Goal: Task Accomplishment & Management: Use online tool/utility

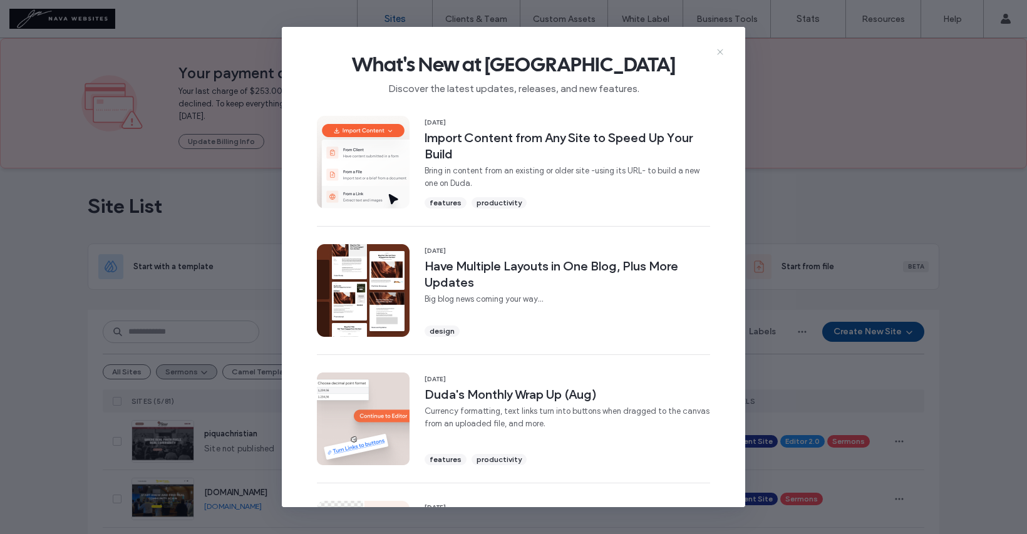
click at [720, 51] on icon at bounding box center [720, 52] width 10 height 10
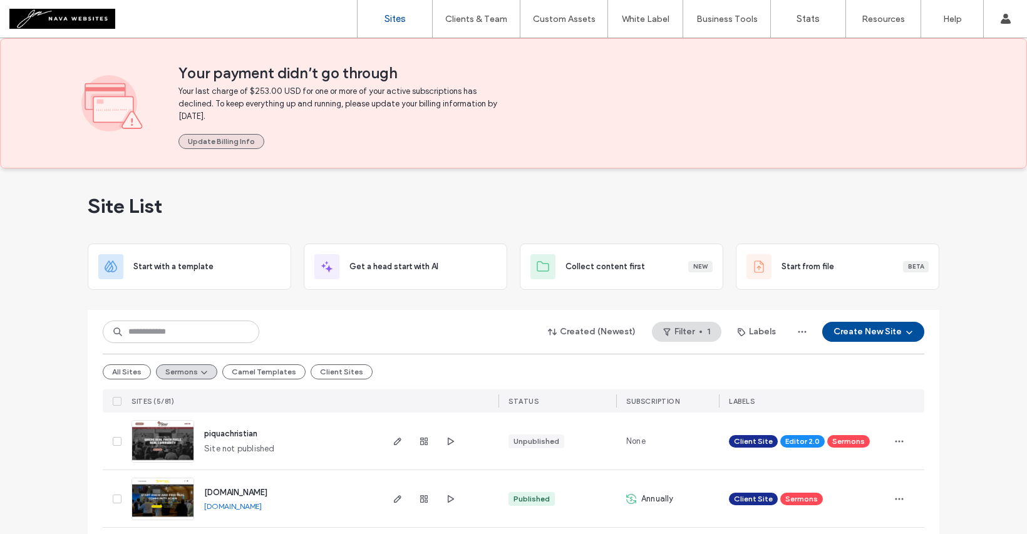
click at [219, 140] on button "Update Billing Info" at bounding box center [221, 141] width 86 height 15
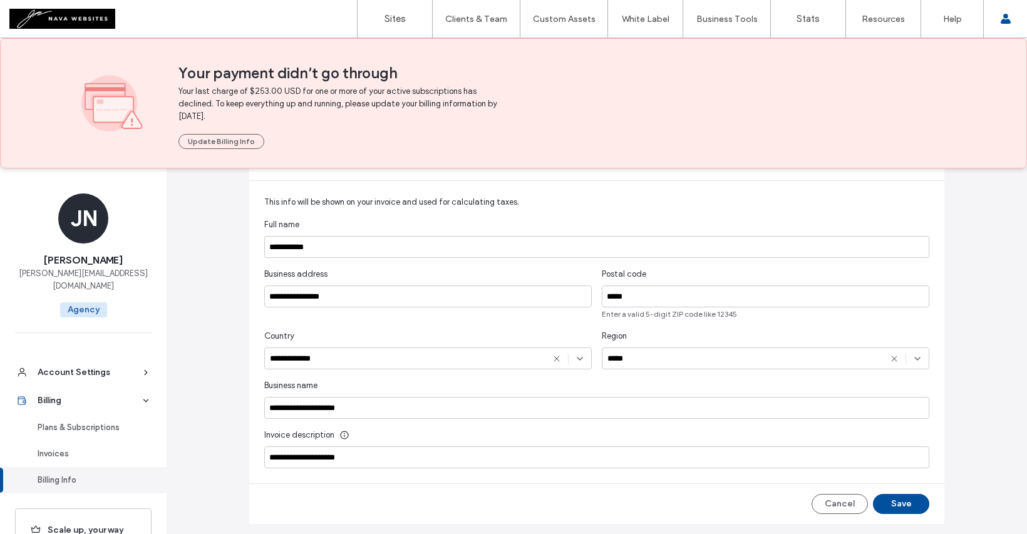
scroll to position [222, 0]
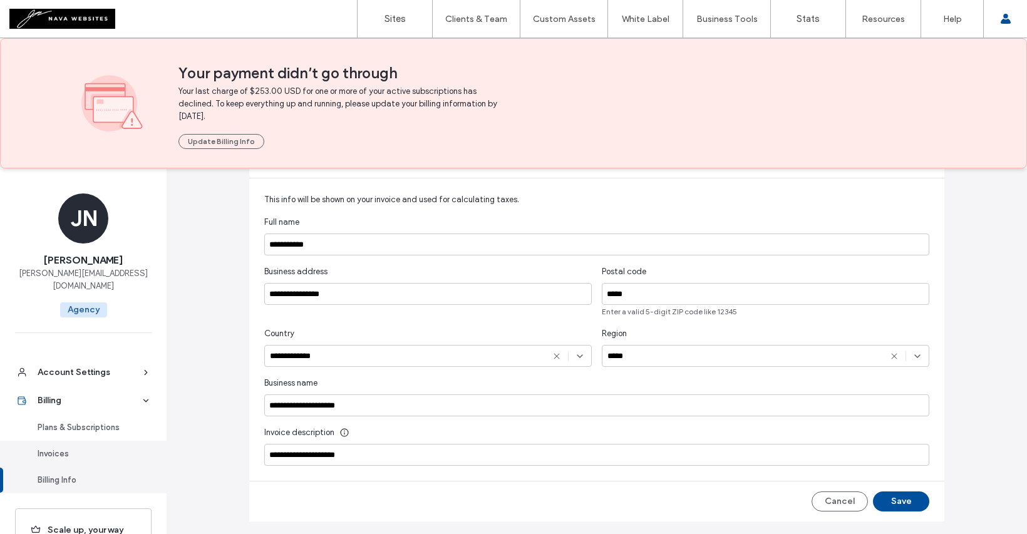
click at [50, 448] on div "Invoices" at bounding box center [89, 454] width 103 height 13
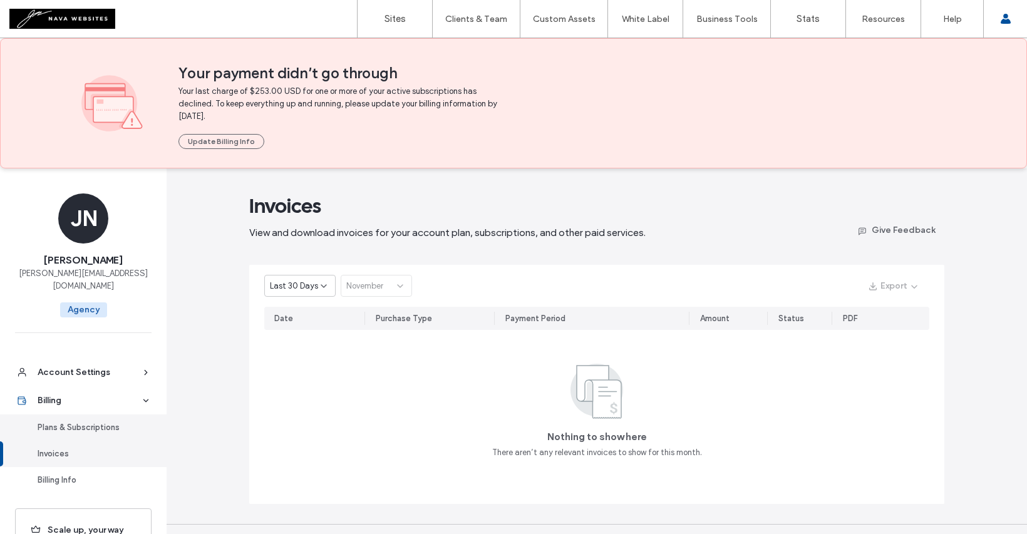
click at [120, 421] on div "Plans & Subscriptions" at bounding box center [89, 427] width 103 height 13
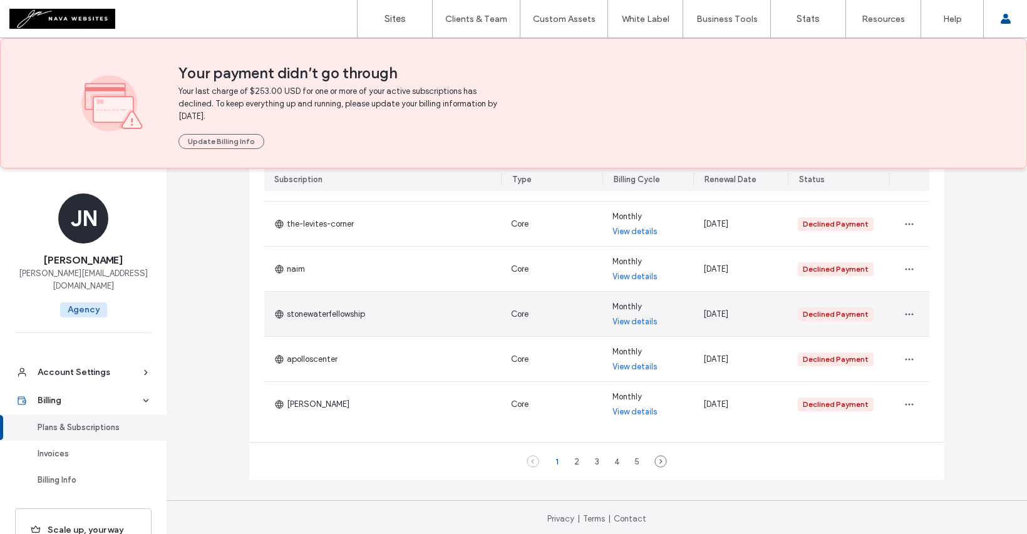
scroll to position [446, 0]
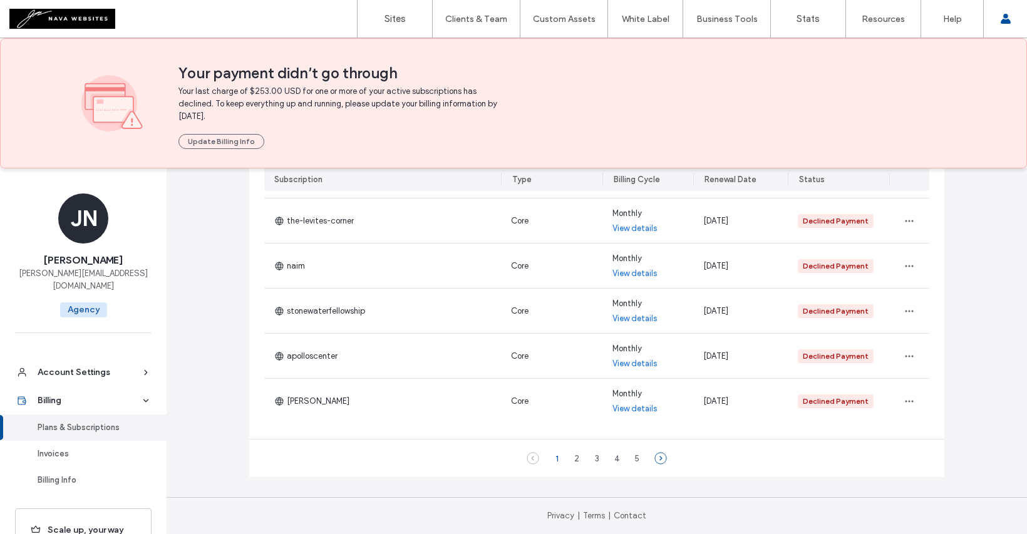
click at [658, 455] on icon at bounding box center [660, 458] width 13 height 13
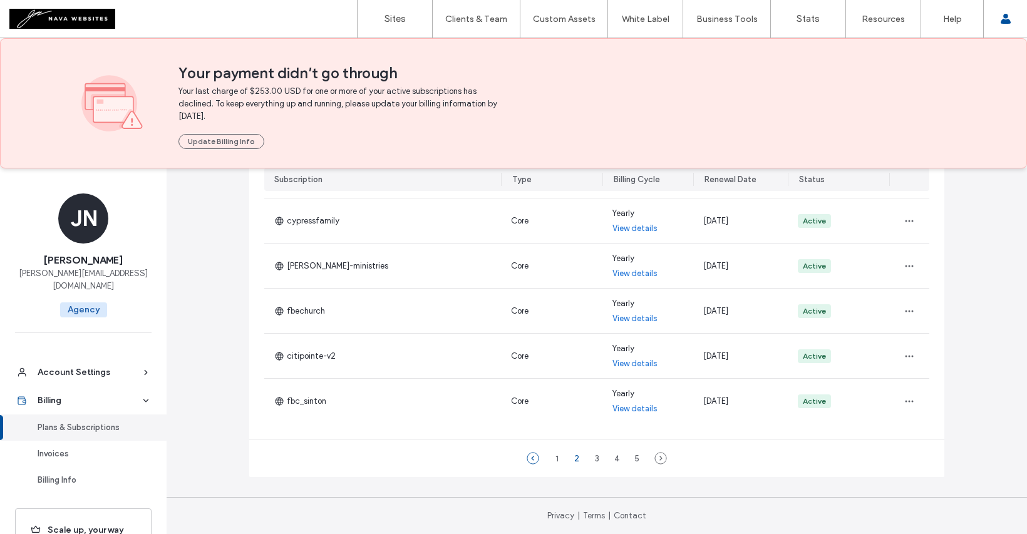
click at [528, 454] on icon at bounding box center [533, 458] width 13 height 13
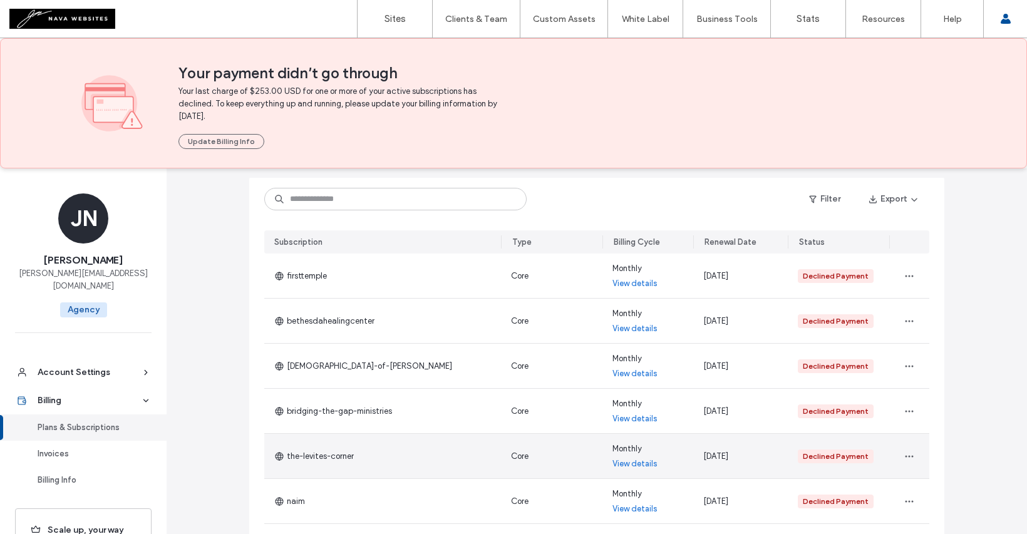
scroll to position [209, 0]
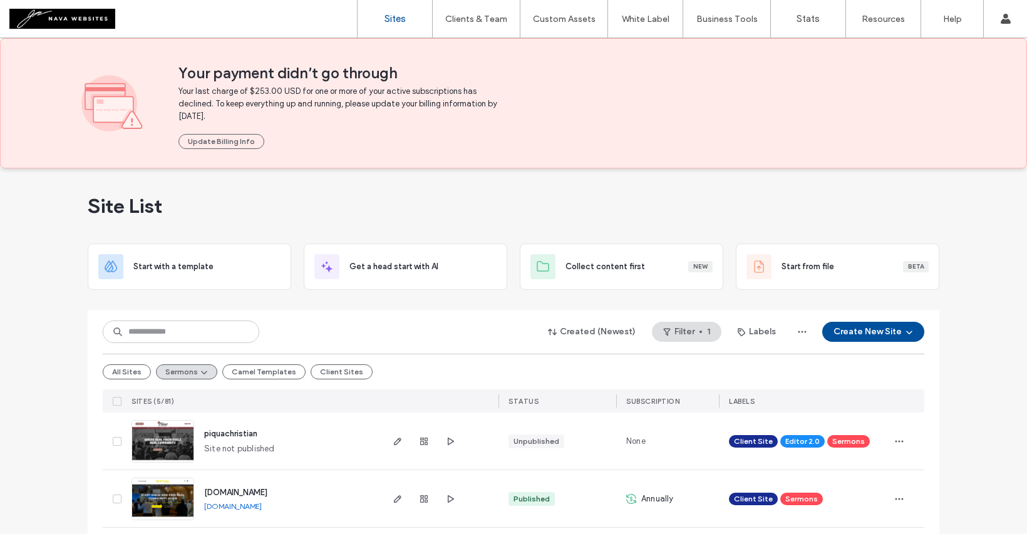
scroll to position [182, 0]
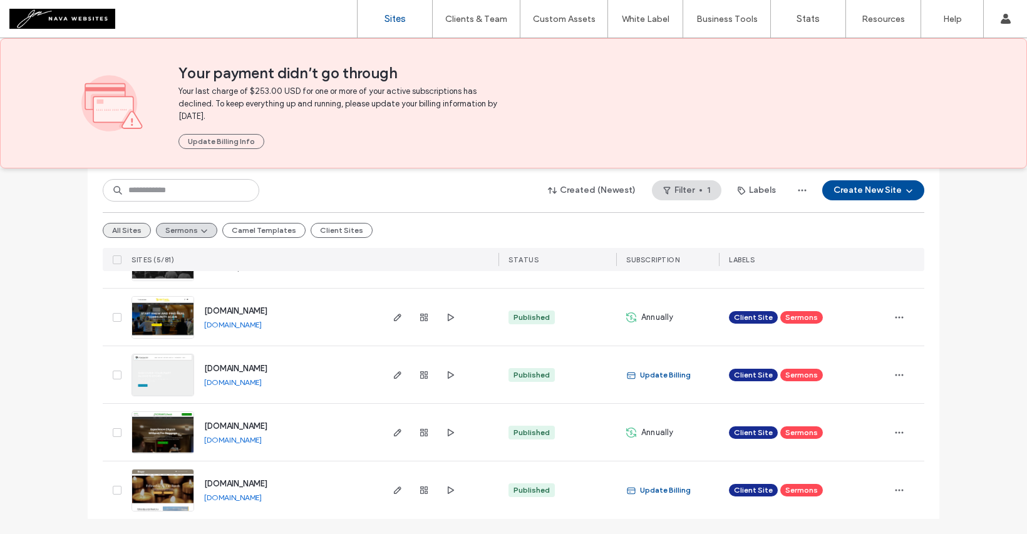
click at [128, 234] on button "All Sites" at bounding box center [127, 230] width 48 height 15
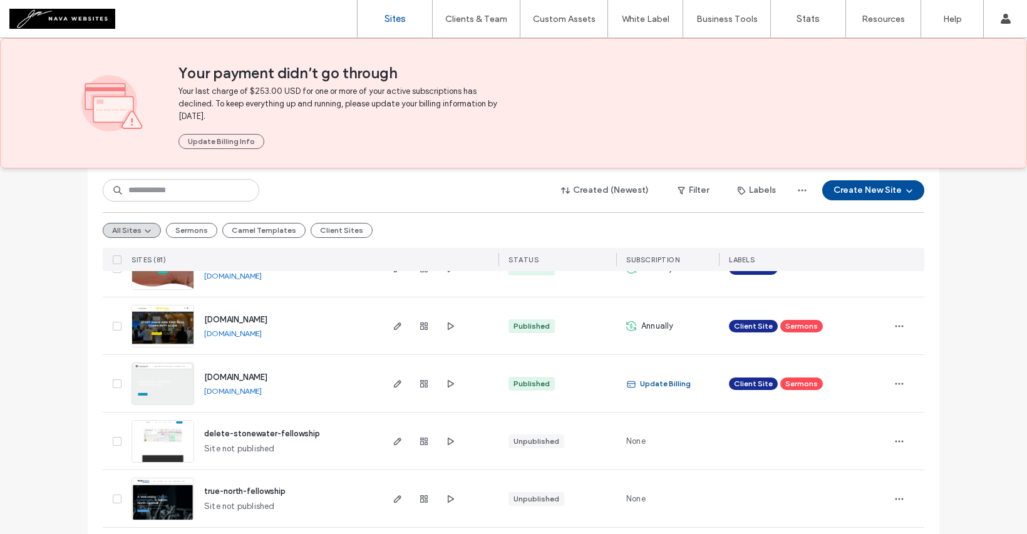
scroll to position [750, 0]
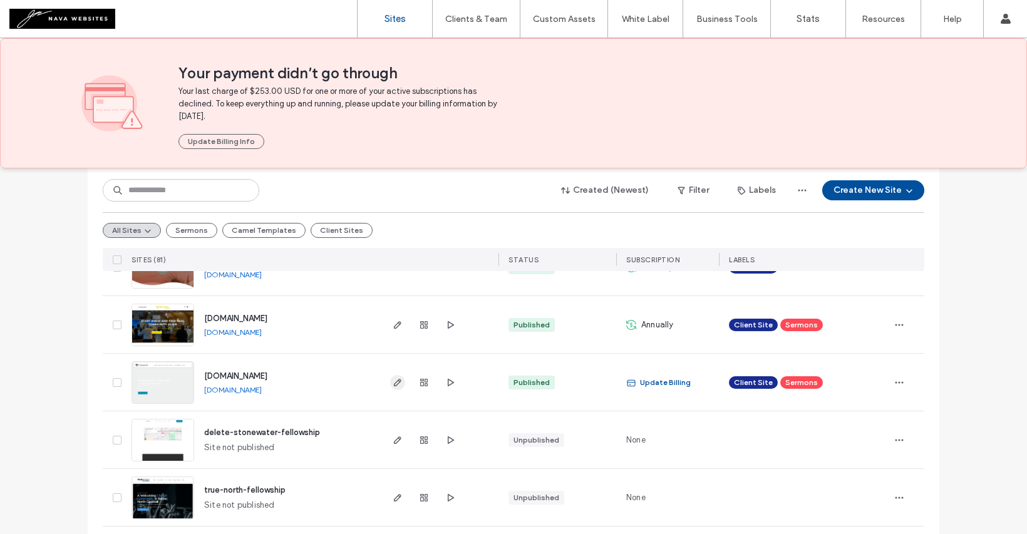
click at [394, 383] on use "button" at bounding box center [398, 383] width 8 height 8
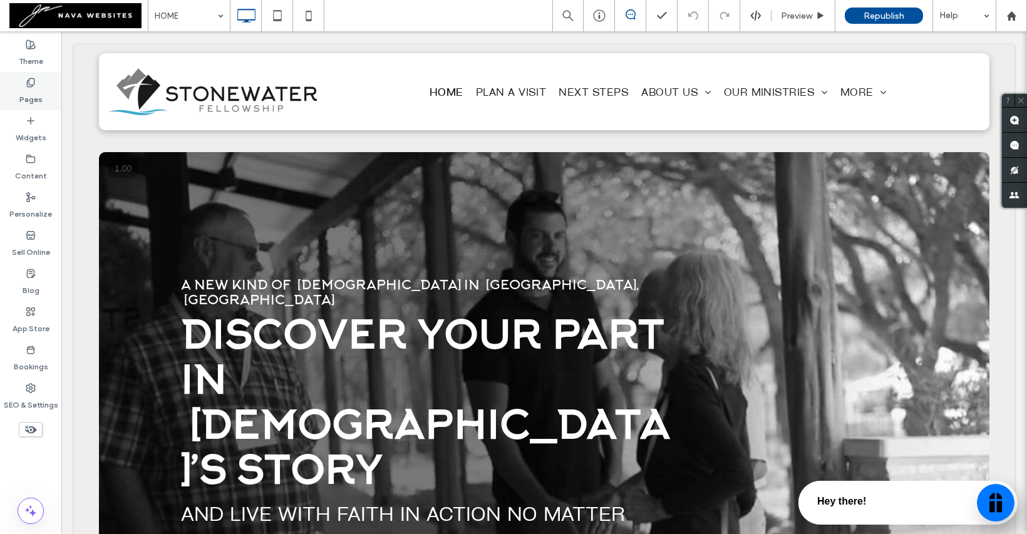
click at [37, 93] on label "Pages" at bounding box center [30, 97] width 23 height 18
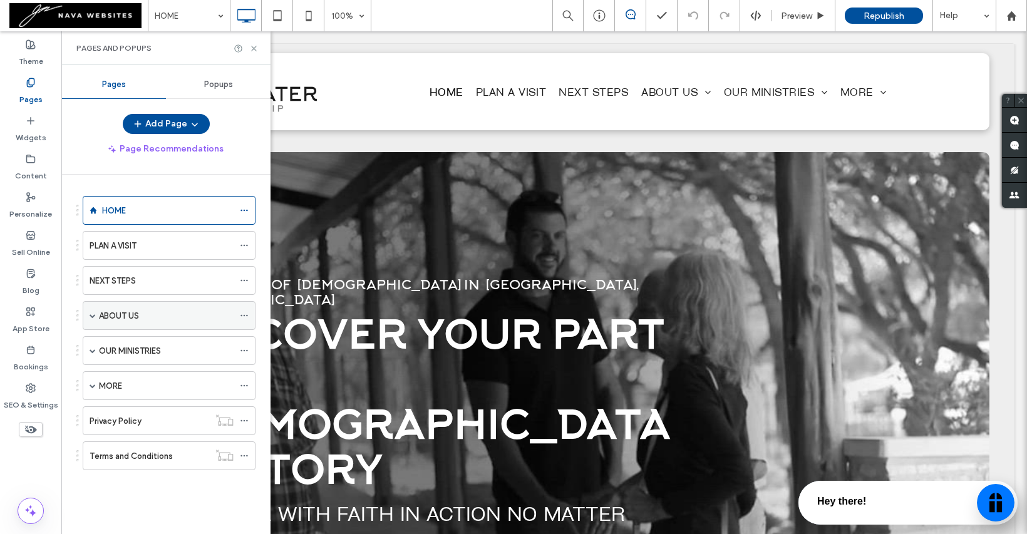
click at [90, 314] on span at bounding box center [93, 315] width 6 height 6
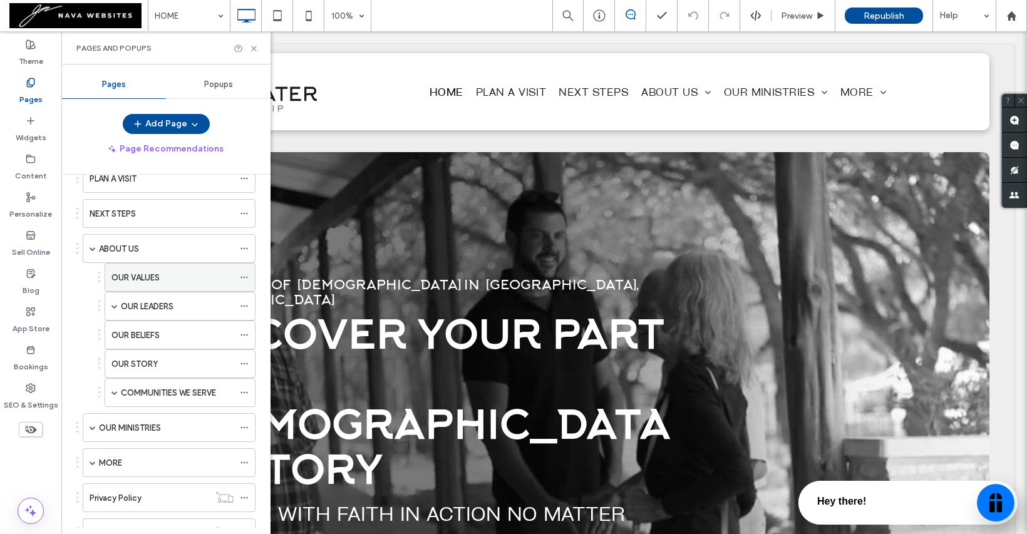
scroll to position [69, 0]
click at [113, 307] on span at bounding box center [114, 304] width 6 height 6
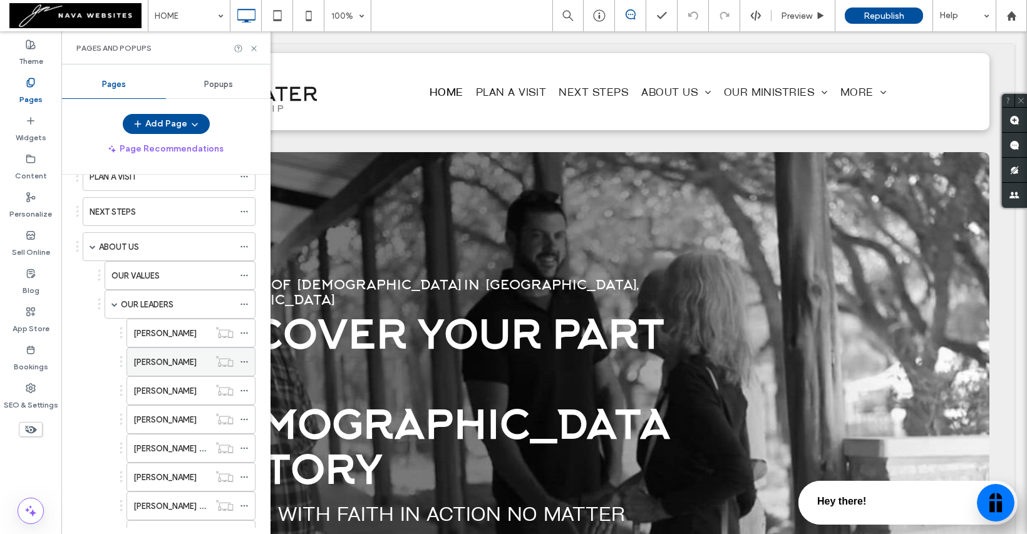
scroll to position [225, 0]
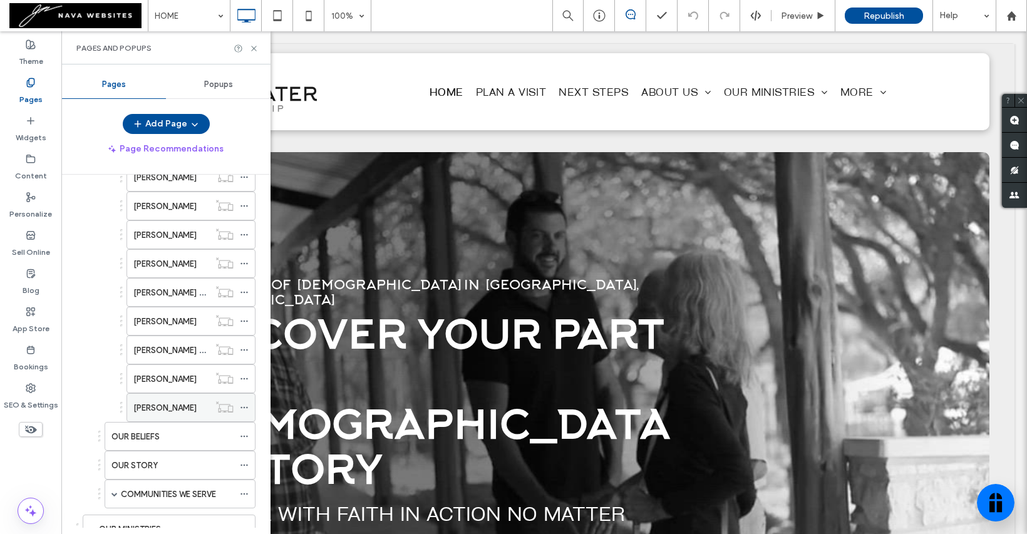
click at [243, 410] on icon at bounding box center [244, 407] width 9 height 9
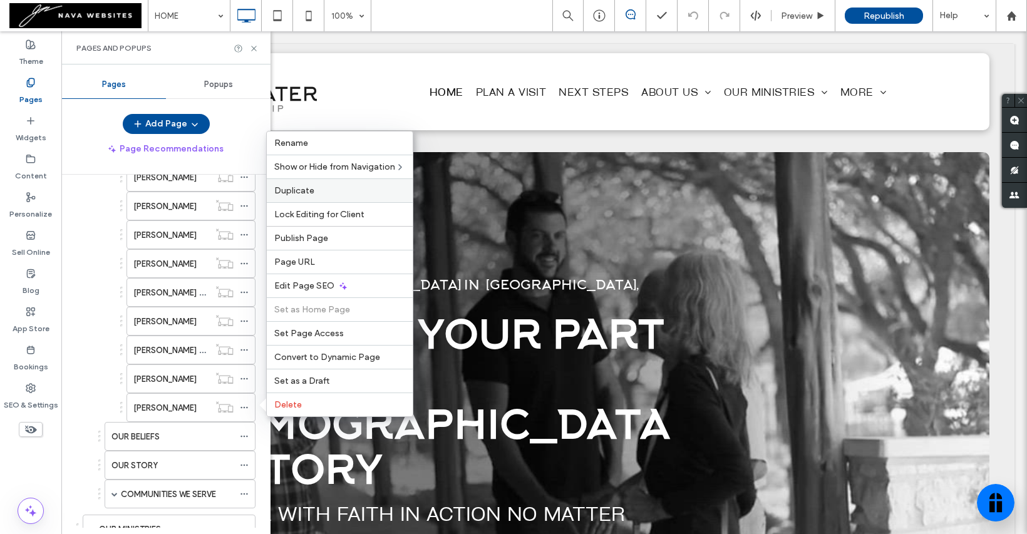
click at [317, 192] on label "Duplicate" at bounding box center [339, 190] width 131 height 11
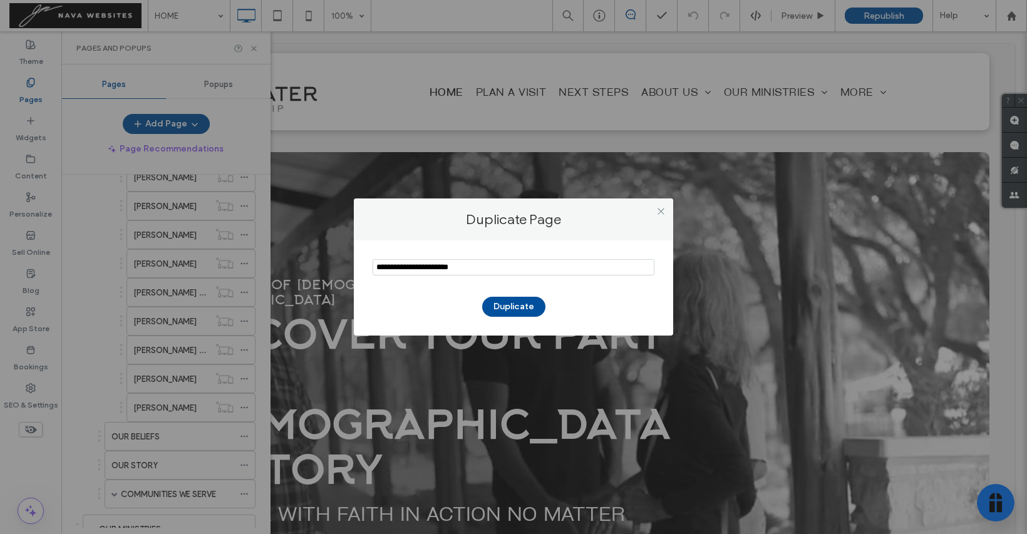
click at [473, 267] on input "notEmpty" at bounding box center [514, 267] width 282 height 16
paste input "**********"
click at [379, 269] on input "notEmpty" at bounding box center [514, 267] width 282 height 16
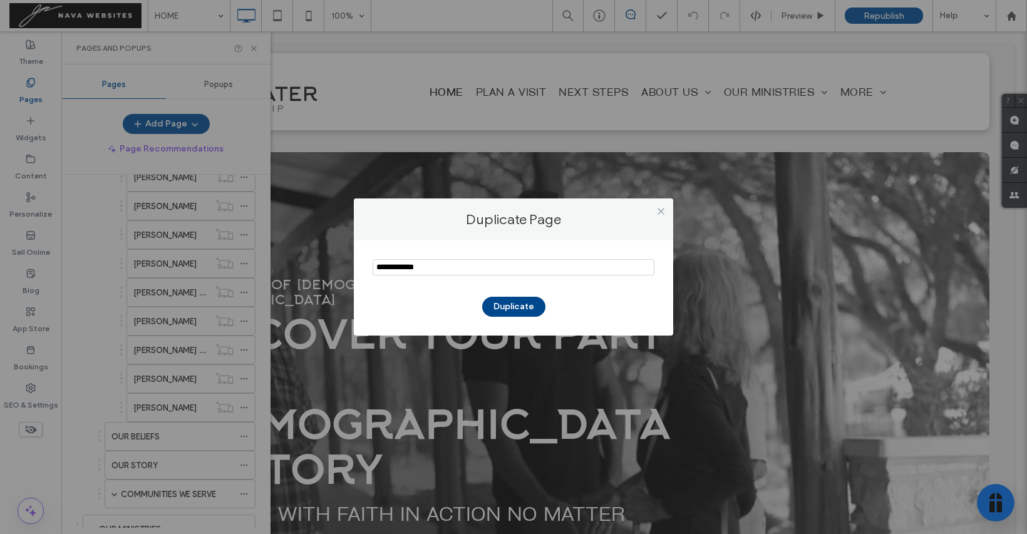
type input "**********"
click at [520, 307] on button "Duplicate" at bounding box center [513, 307] width 63 height 20
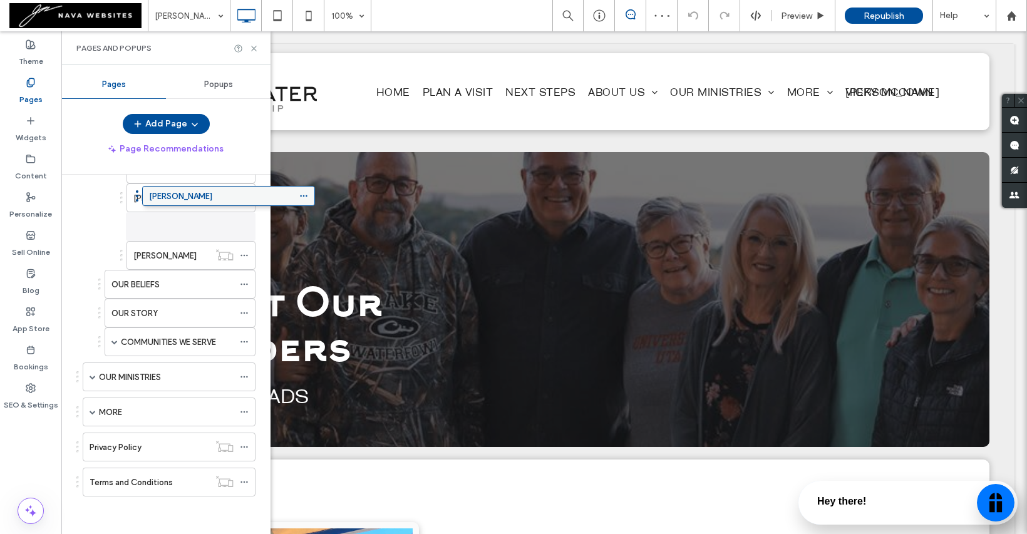
scroll to position [406, 0]
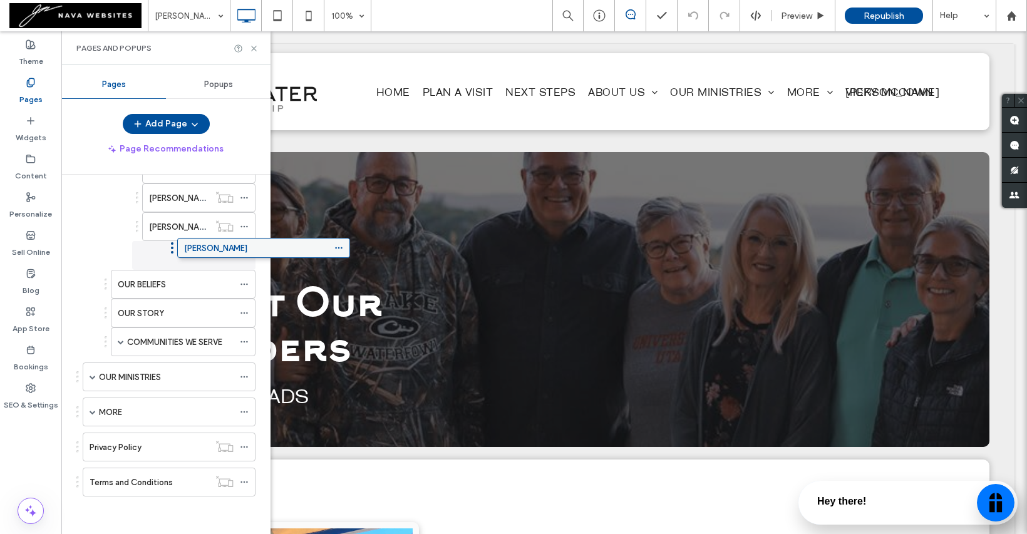
drag, startPoint x: 132, startPoint y: 485, endPoint x: 226, endPoint y: 255, distance: 248.3
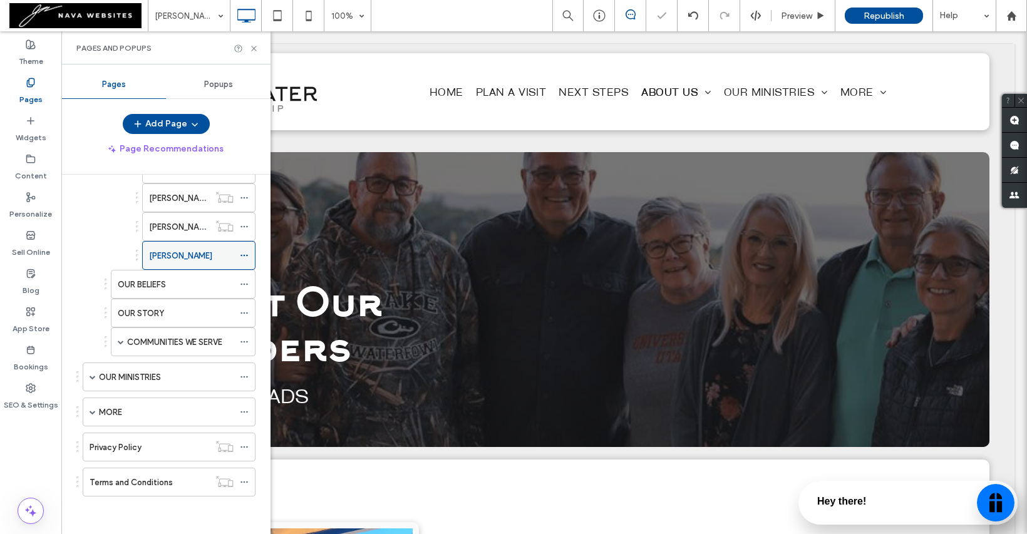
click at [245, 255] on icon at bounding box center [244, 255] width 9 height 9
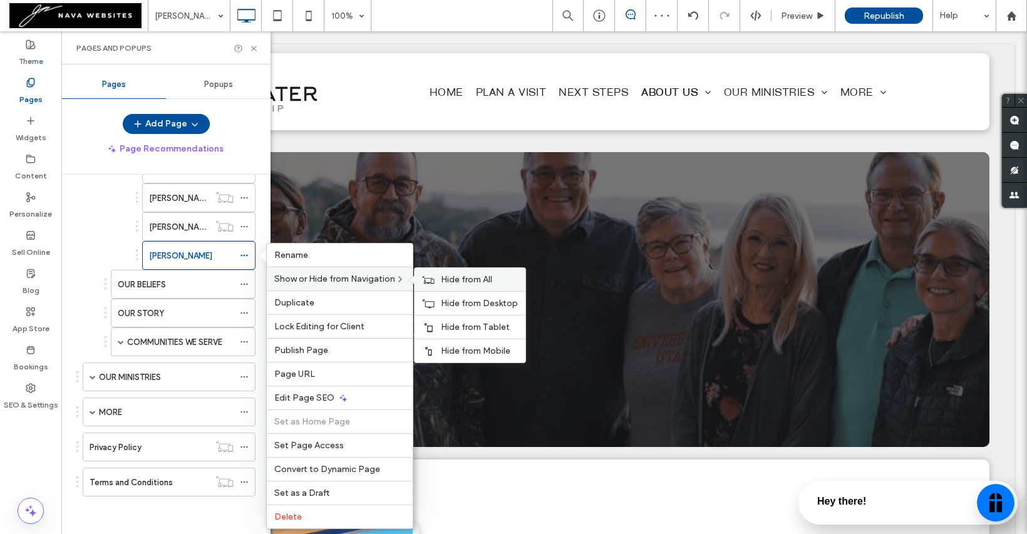
click at [486, 286] on div "Hide from All" at bounding box center [470, 279] width 111 height 23
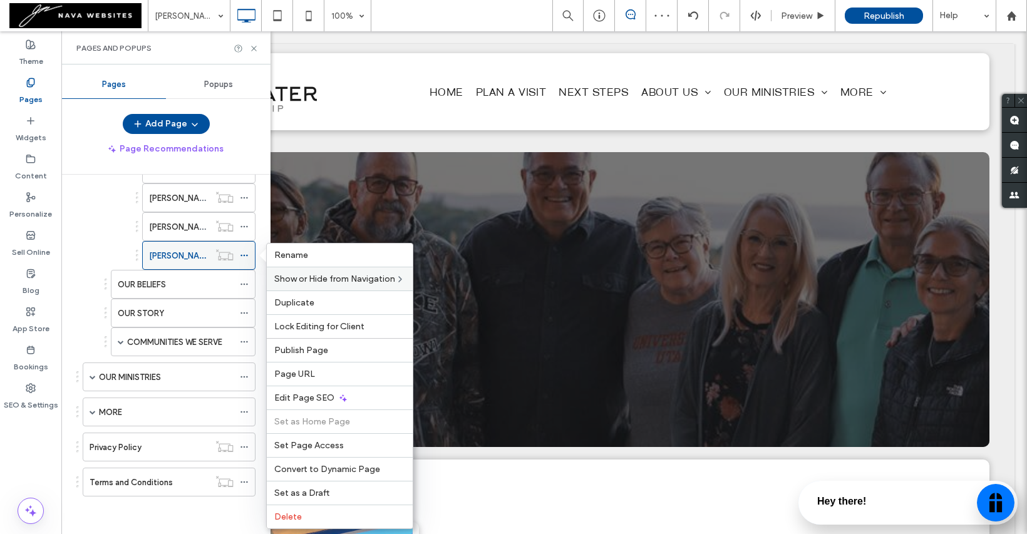
click at [161, 254] on label "VICKY MCCOWN" at bounding box center [180, 256] width 63 height 22
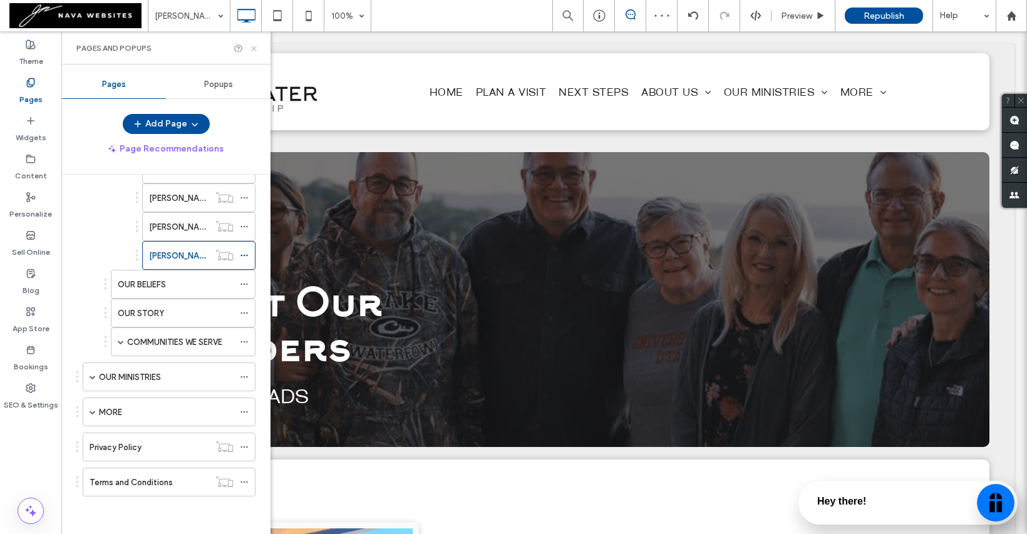
scroll to position [0, 0]
click at [251, 50] on use at bounding box center [253, 48] width 5 height 5
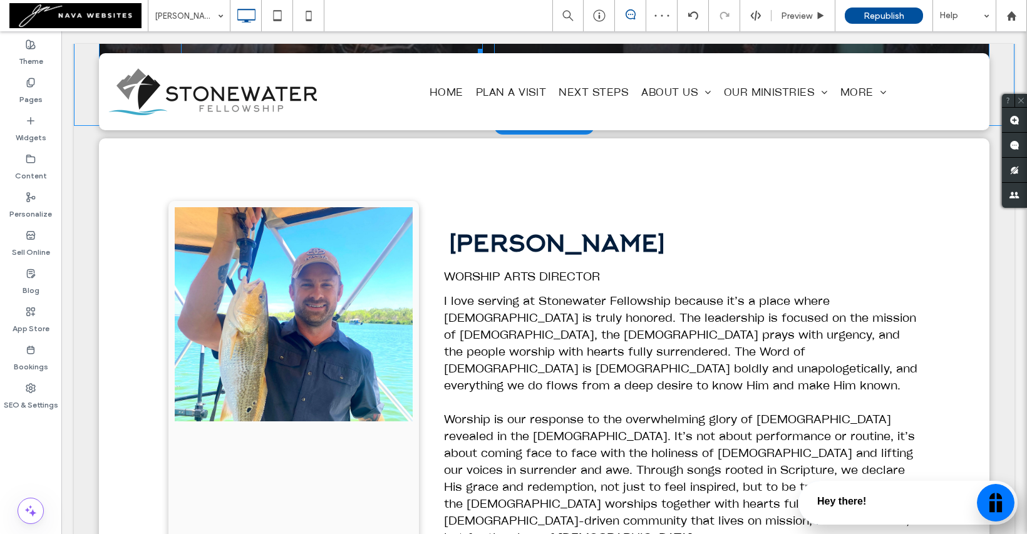
scroll to position [324, 0]
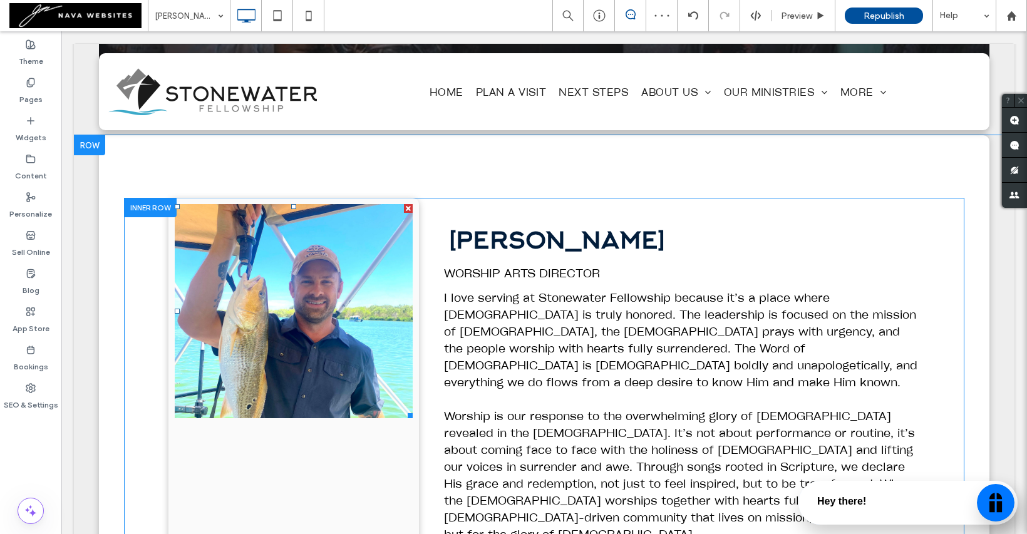
click at [341, 293] on li at bounding box center [294, 311] width 238 height 214
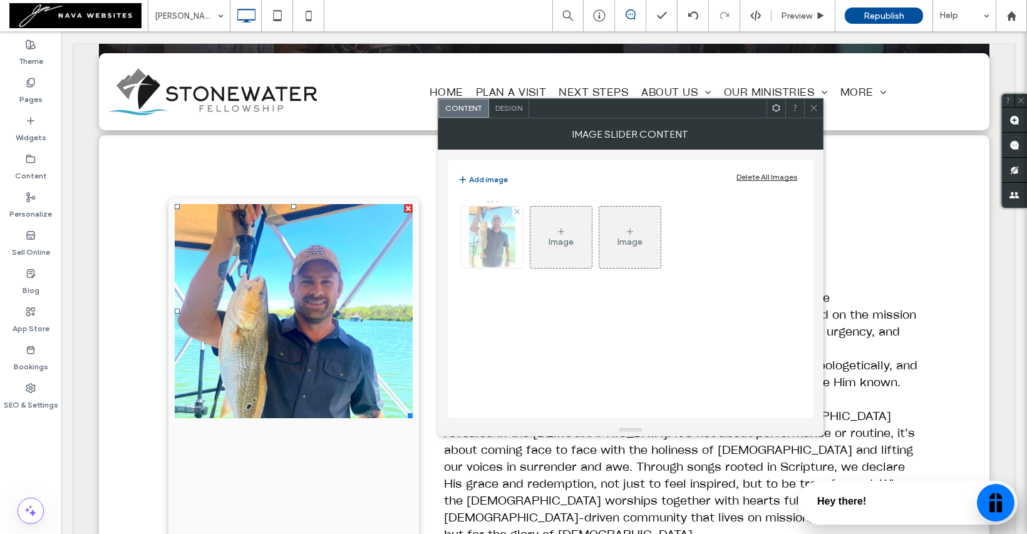
click at [497, 236] on img at bounding box center [492, 237] width 46 height 61
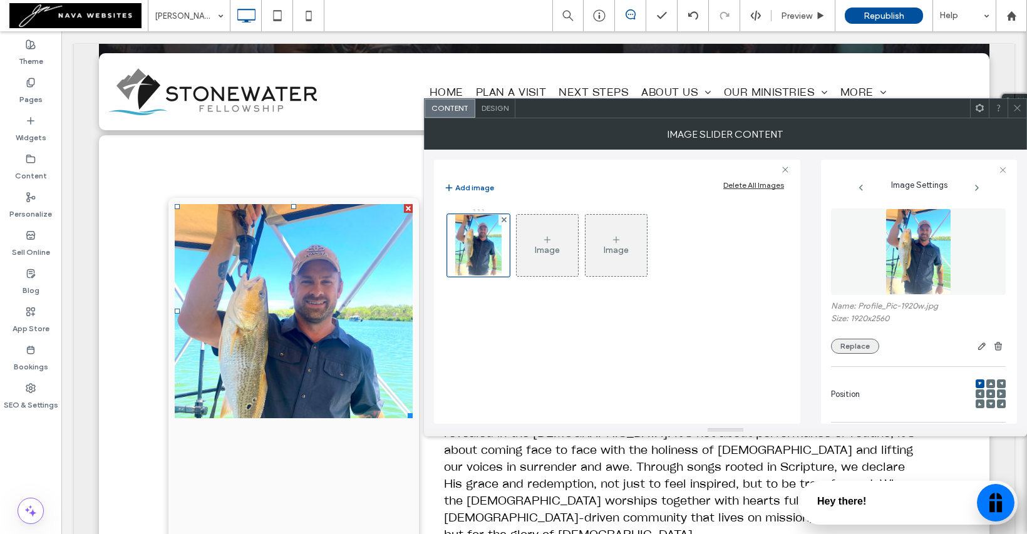
click at [866, 348] on button "Replace" at bounding box center [855, 346] width 48 height 15
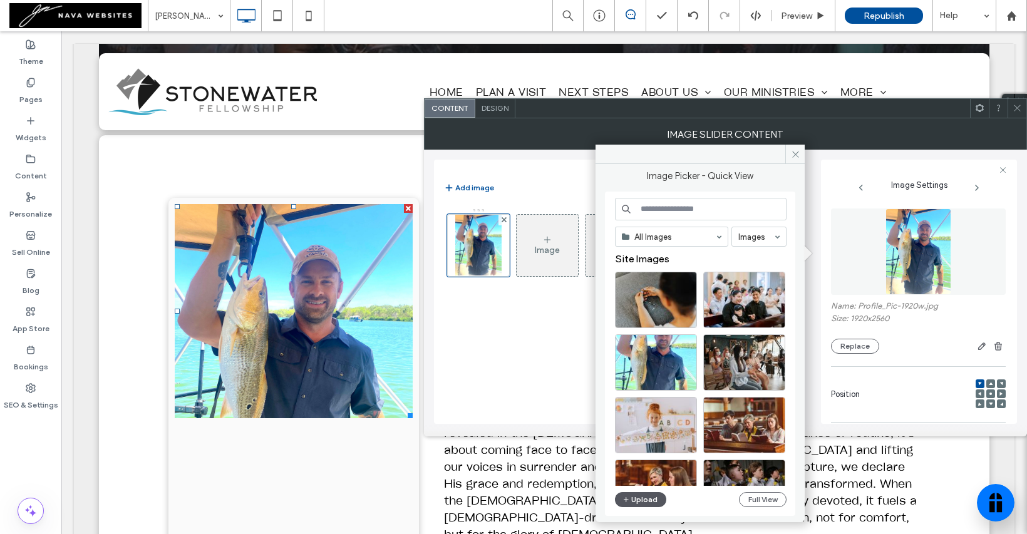
click at [650, 497] on button "Upload" at bounding box center [640, 499] width 51 height 15
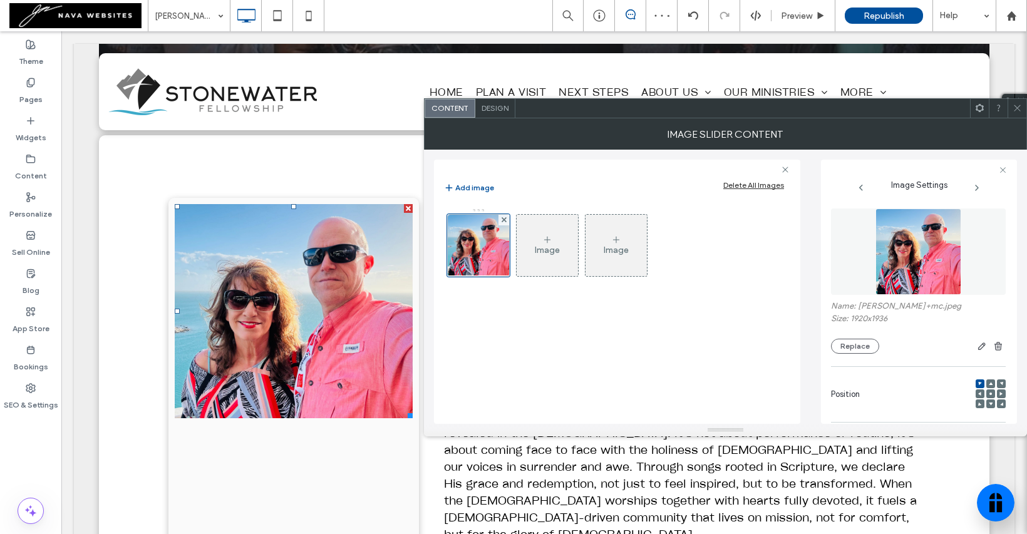
click at [1019, 110] on use at bounding box center [1017, 108] width 6 height 6
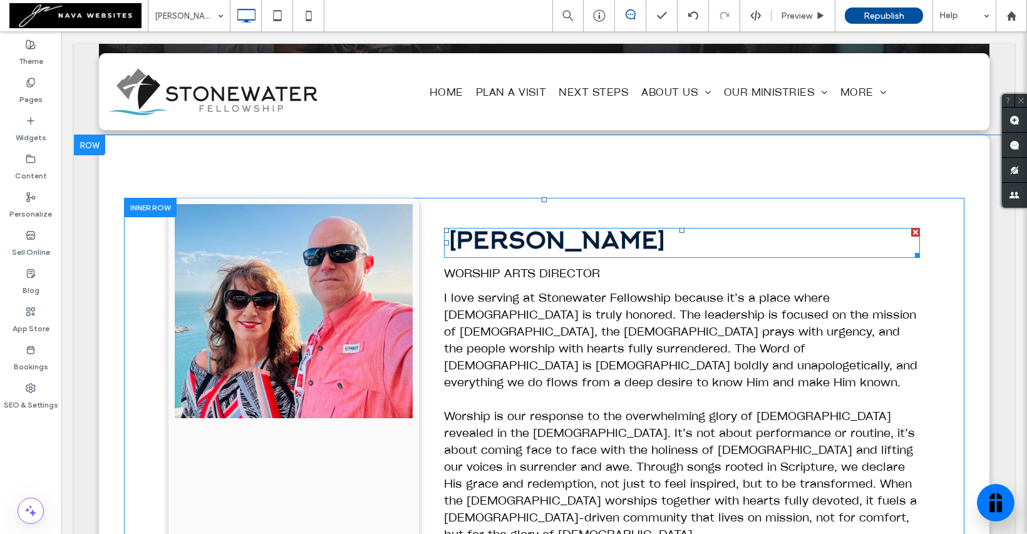
click at [576, 235] on span "JASON WESTBROOK" at bounding box center [554, 243] width 220 height 28
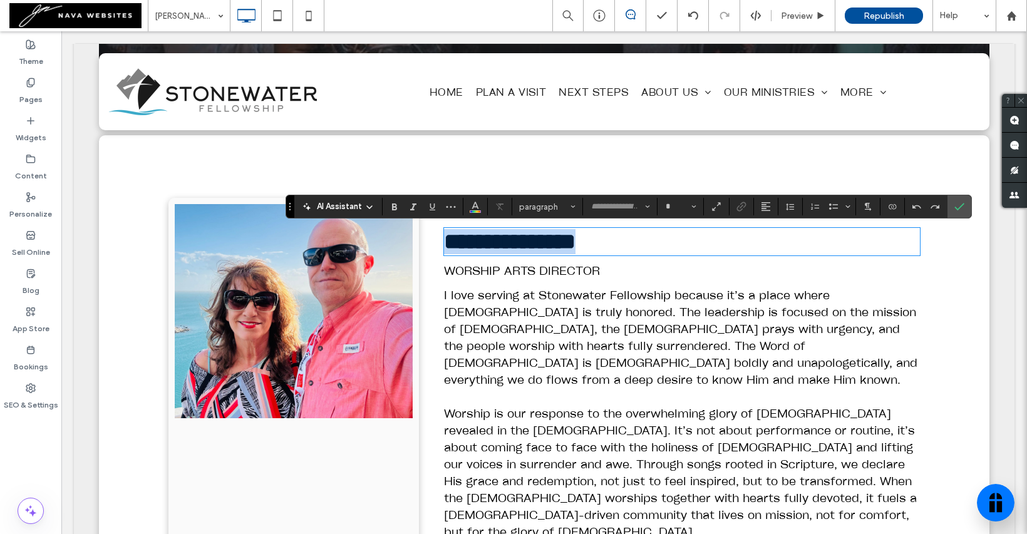
type input "**********"
type input "**"
click at [562, 268] on span "WORSHIP ARTS DIRECTOR" at bounding box center [522, 270] width 156 height 14
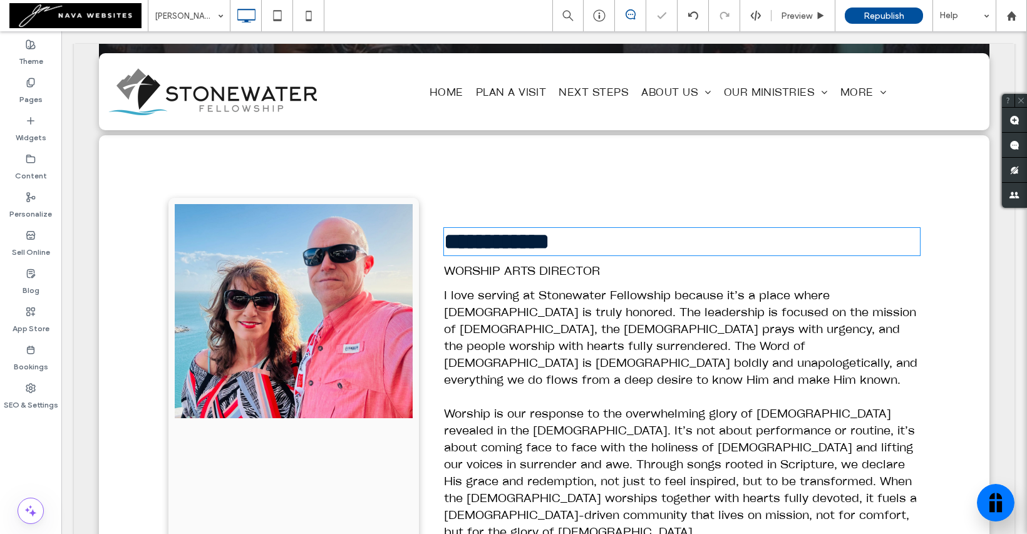
click at [562, 268] on span "WORSHIP ARTS DIRECTOR" at bounding box center [522, 270] width 156 height 14
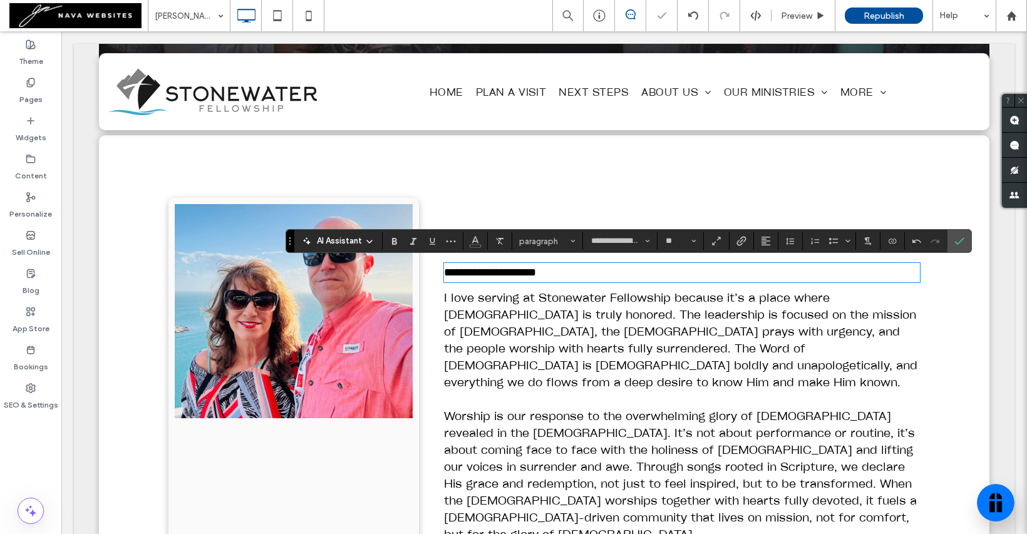
scroll to position [0, 0]
click at [590, 316] on span "I love serving at Stonewater Fellowship because it’s a place where God is truly…" at bounding box center [680, 339] width 473 height 99
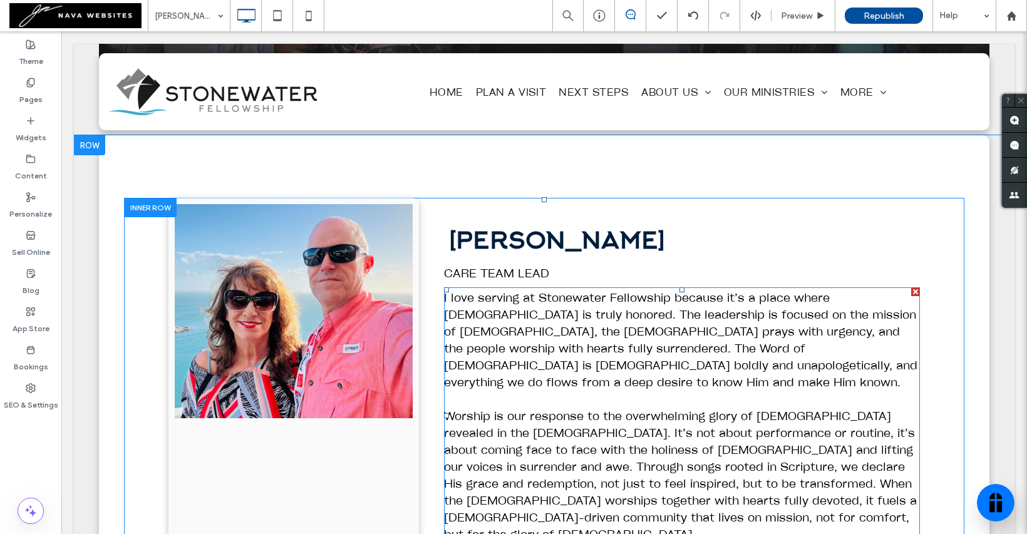
click at [584, 338] on p "I love serving at Stonewater Fellowship because it’s a place where God is truly…" at bounding box center [682, 339] width 476 height 101
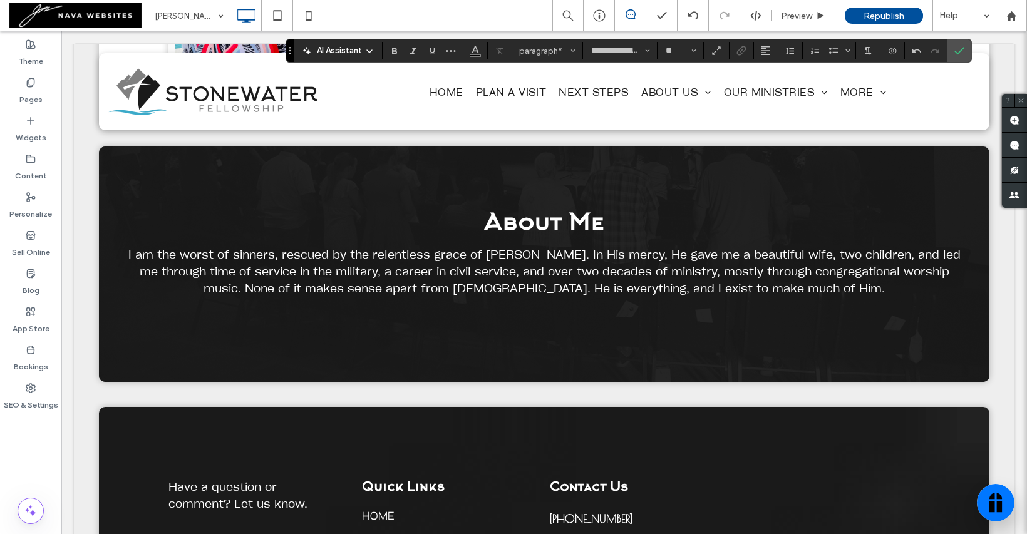
scroll to position [706, 0]
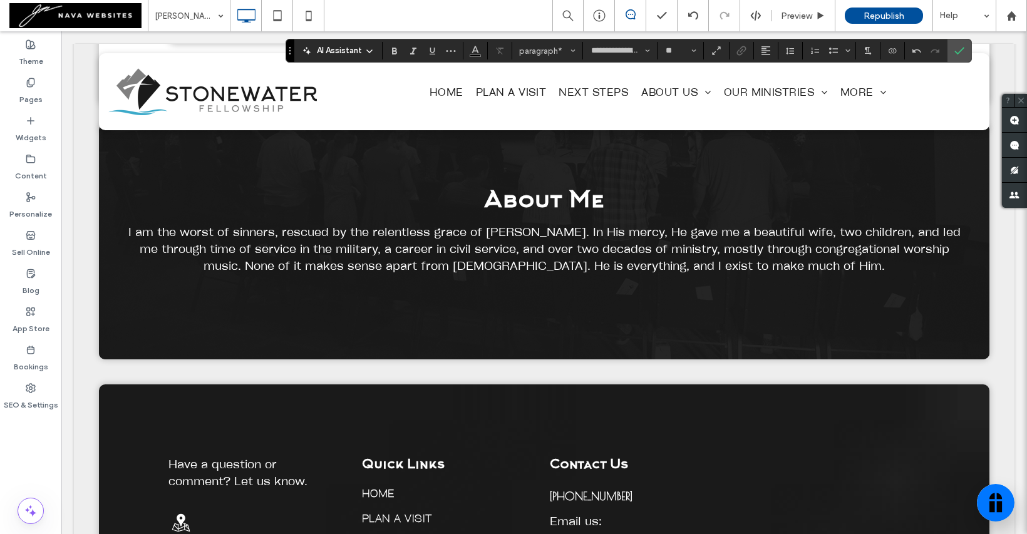
click at [561, 274] on p at bounding box center [544, 282] width 840 height 17
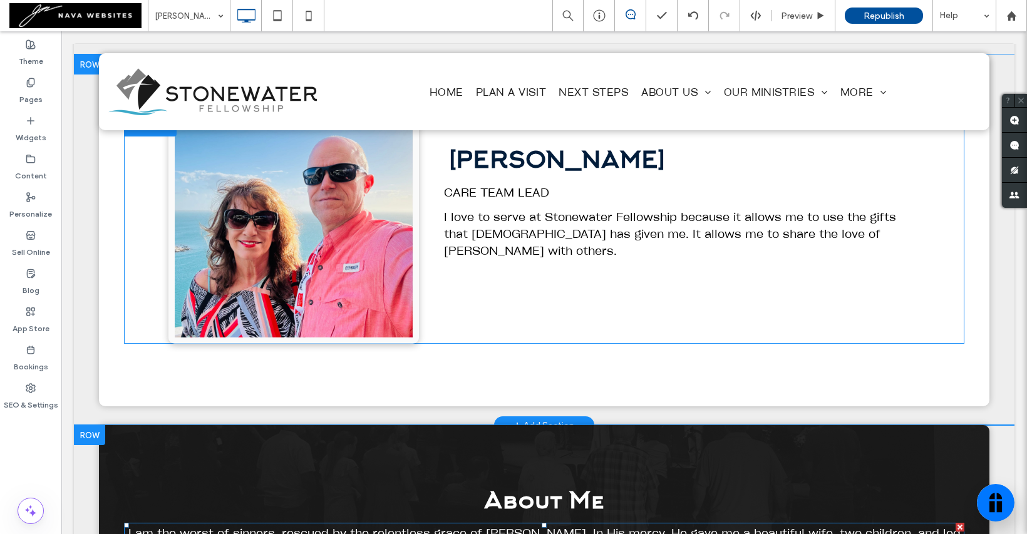
scroll to position [398, 0]
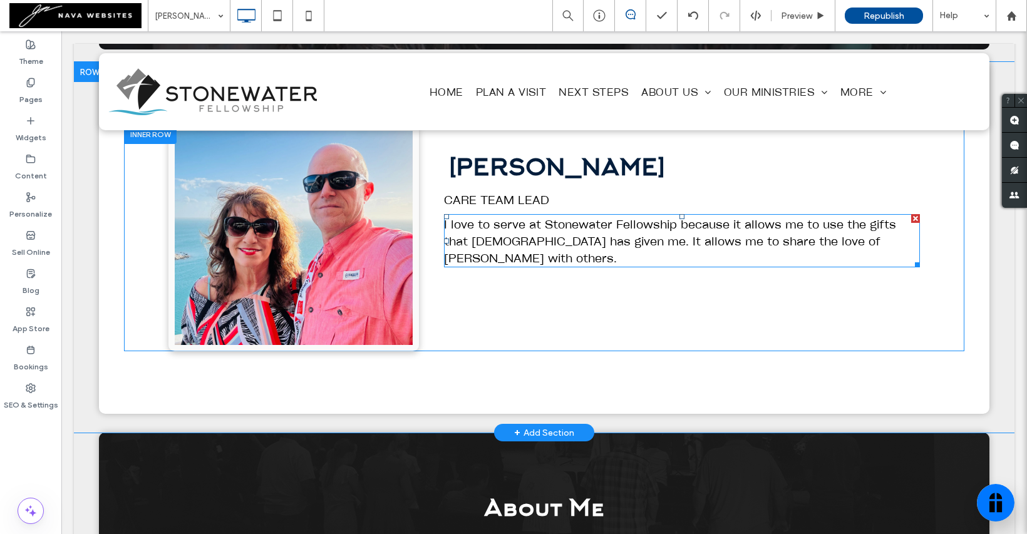
click at [523, 231] on p "I love to serve at Stonewater Fellowship because it allows me to use the gifts …" at bounding box center [682, 240] width 476 height 51
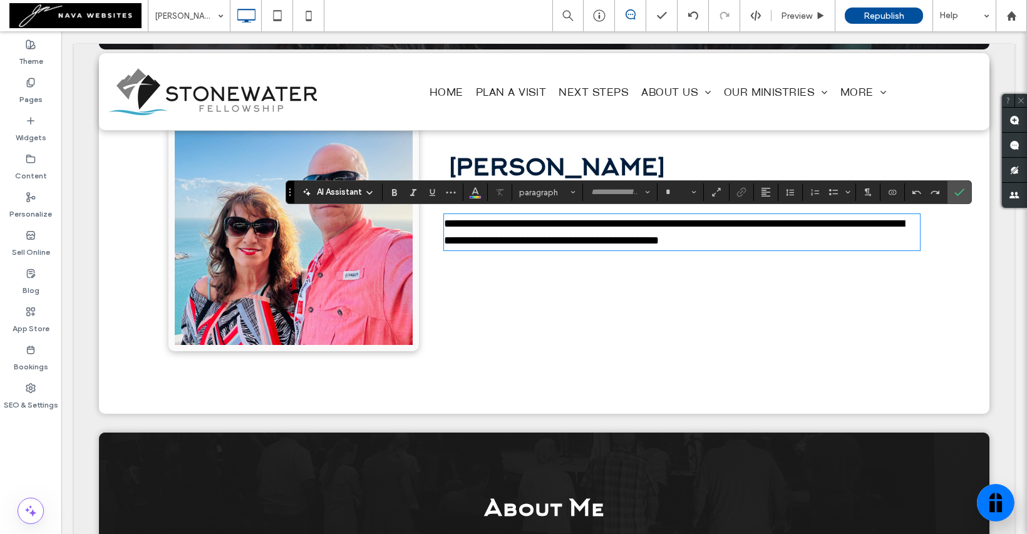
type input "**********"
type input "**"
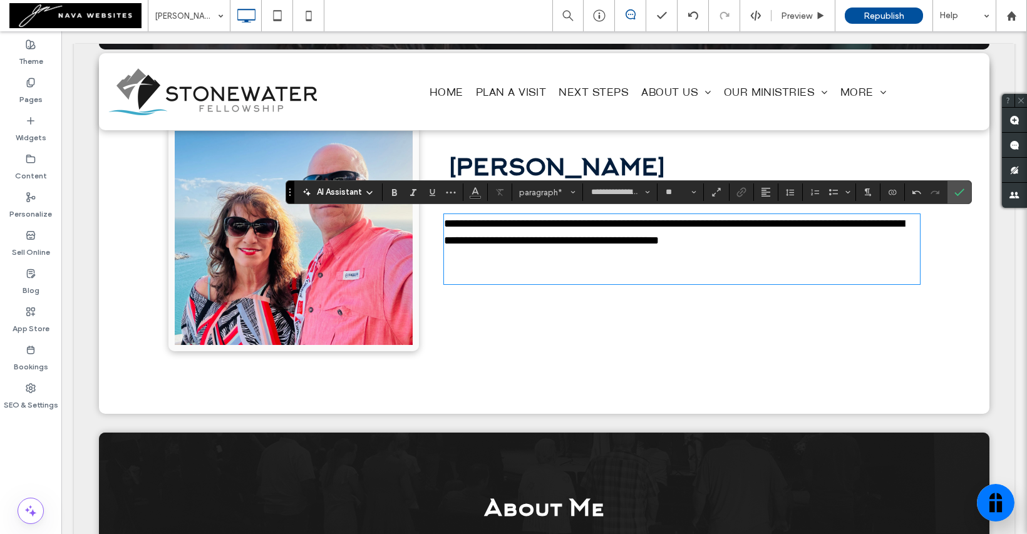
type input "**********"
type input "**"
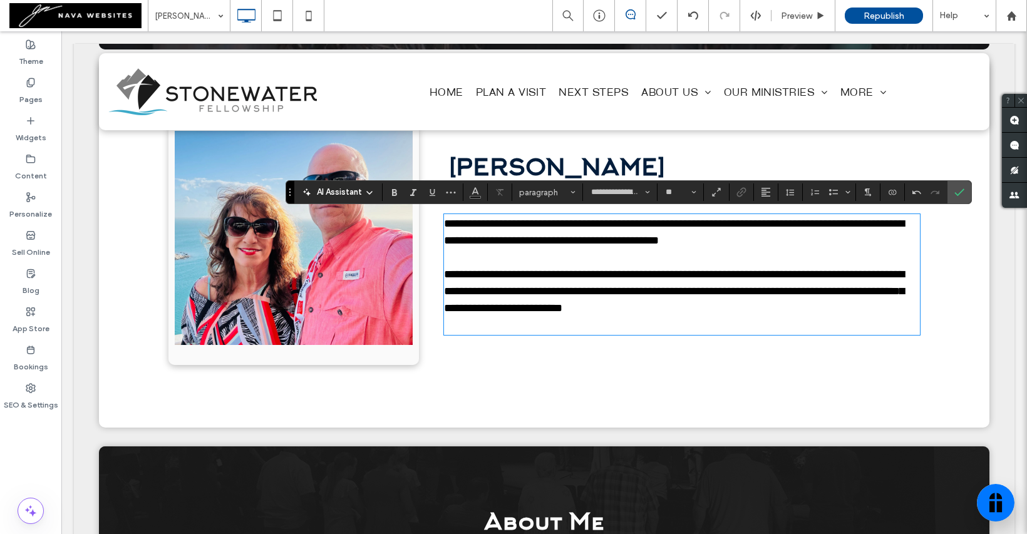
type input "**********"
type input "**"
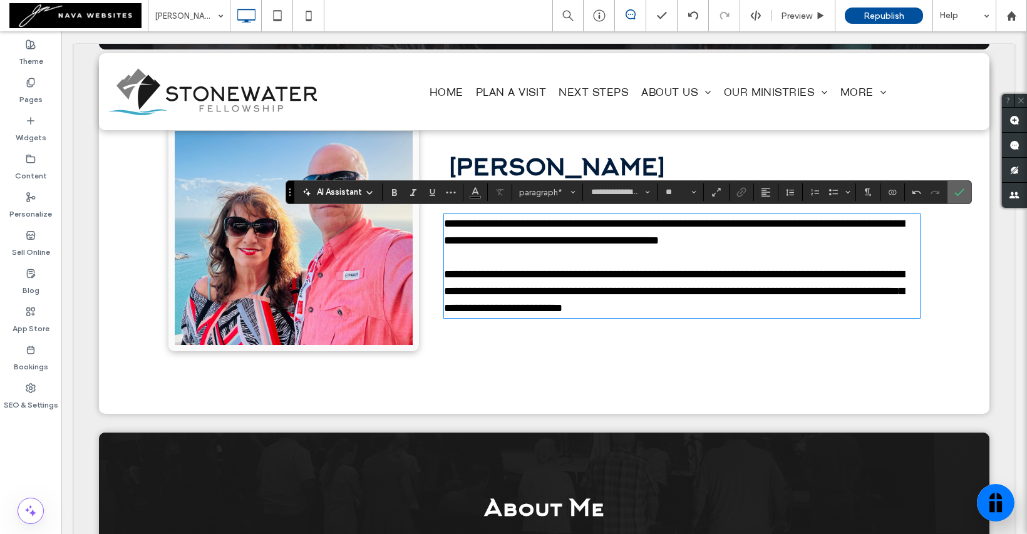
drag, startPoint x: 962, startPoint y: 191, endPoint x: 902, endPoint y: 159, distance: 68.1
click at [962, 191] on icon "Confirm" at bounding box center [959, 192] width 10 height 10
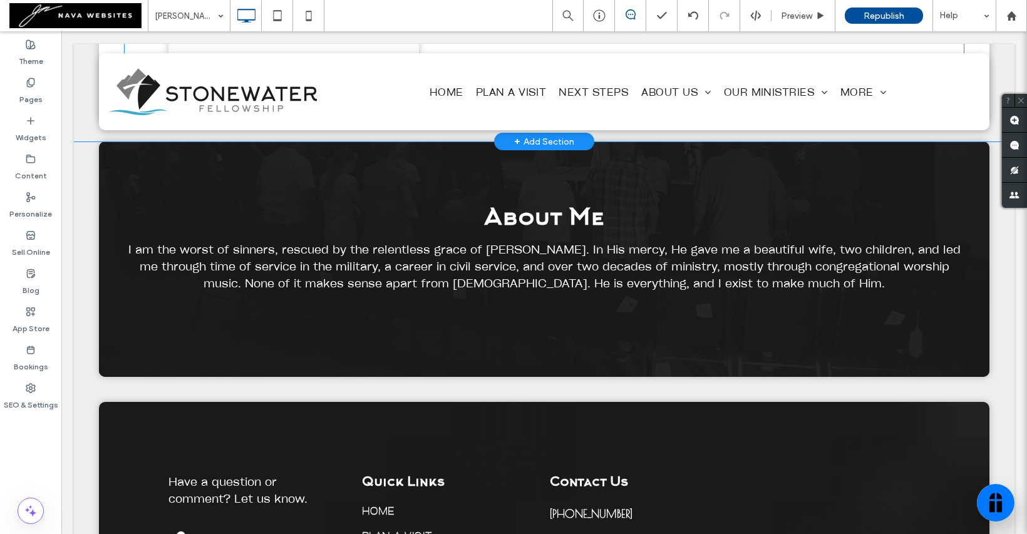
scroll to position [722, 0]
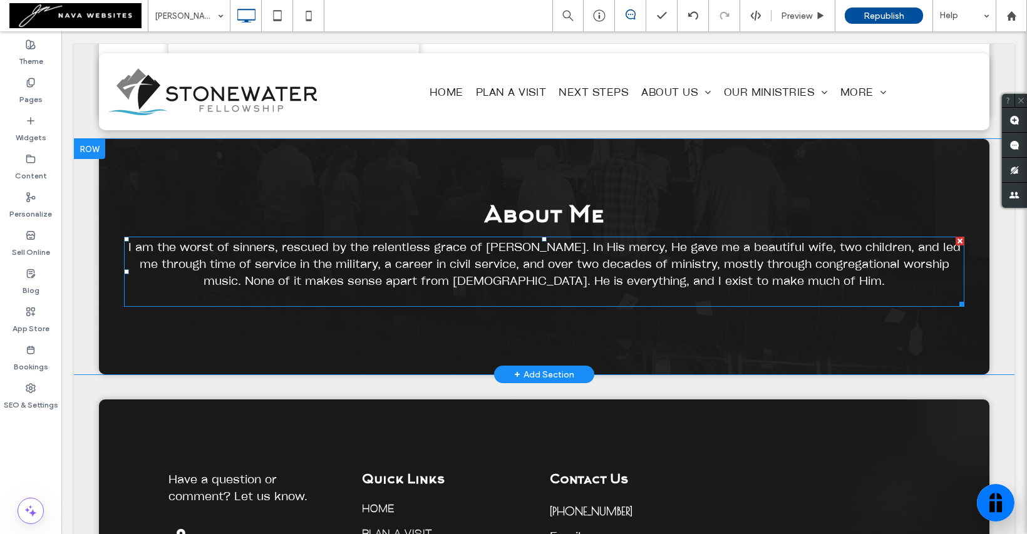
click at [527, 242] on span "I am the worst of sinners, rescued by the relentless grace of Jesus. In His mer…" at bounding box center [544, 263] width 832 height 48
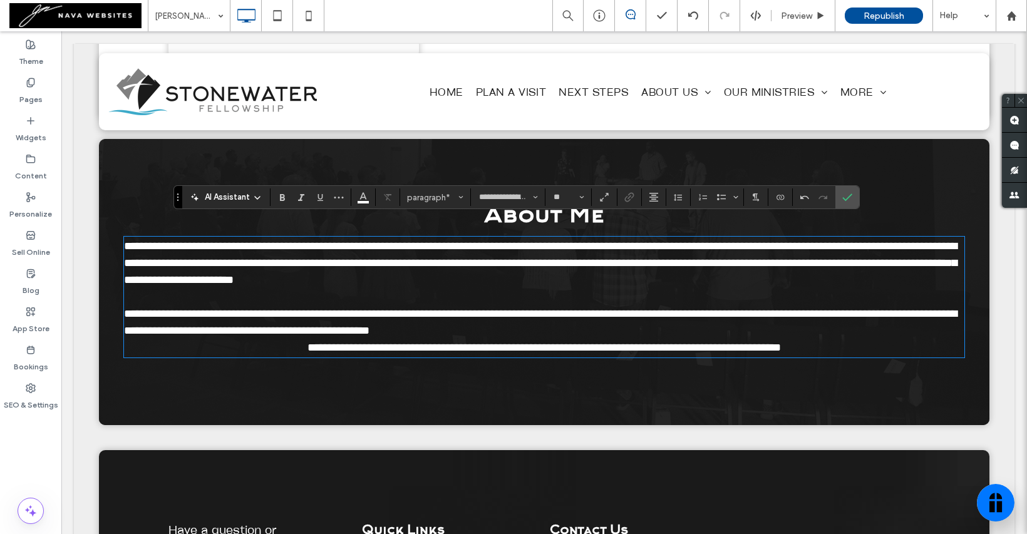
scroll to position [0, 0]
click at [224, 339] on p "**********" at bounding box center [544, 347] width 840 height 17
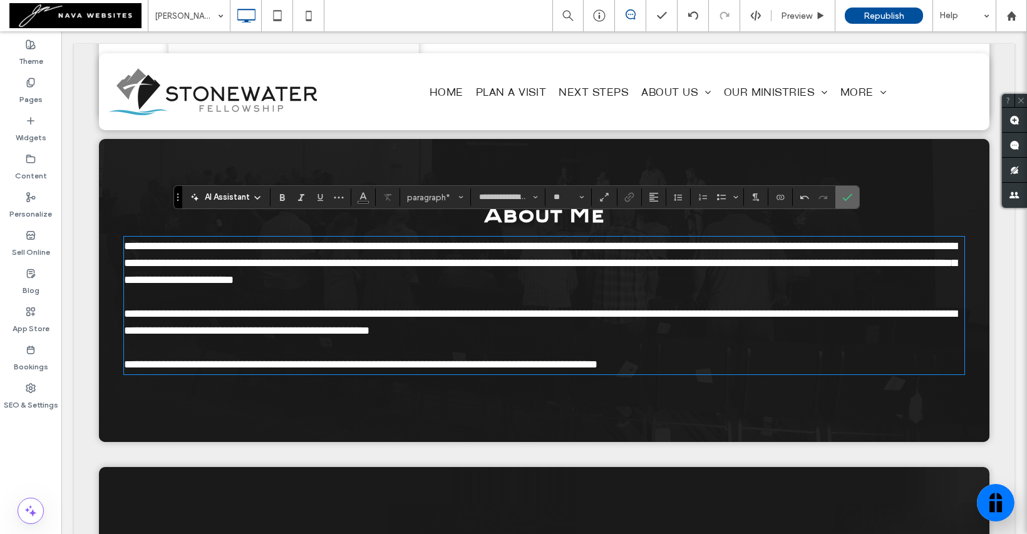
click at [851, 189] on span "Confirm" at bounding box center [847, 197] width 10 height 21
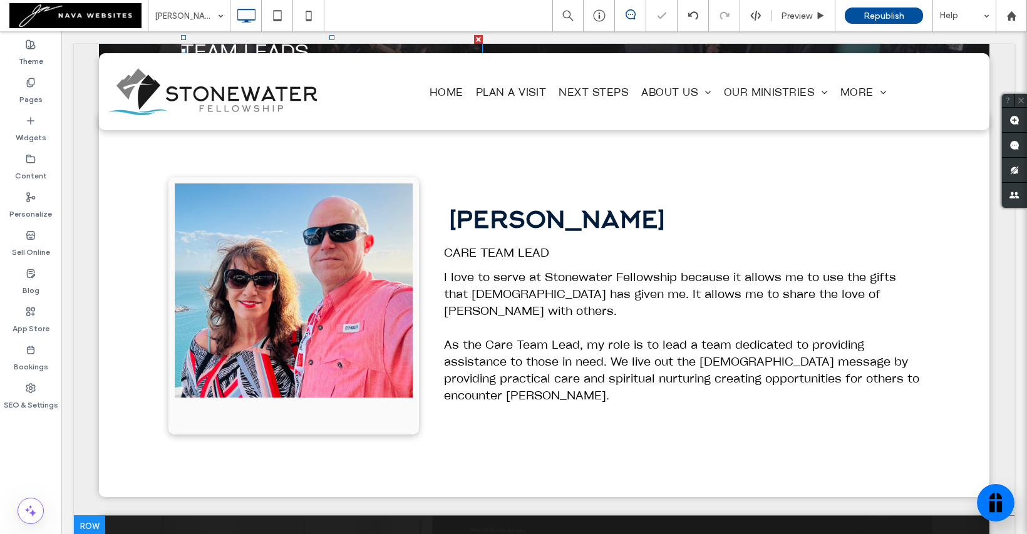
scroll to position [346, 0]
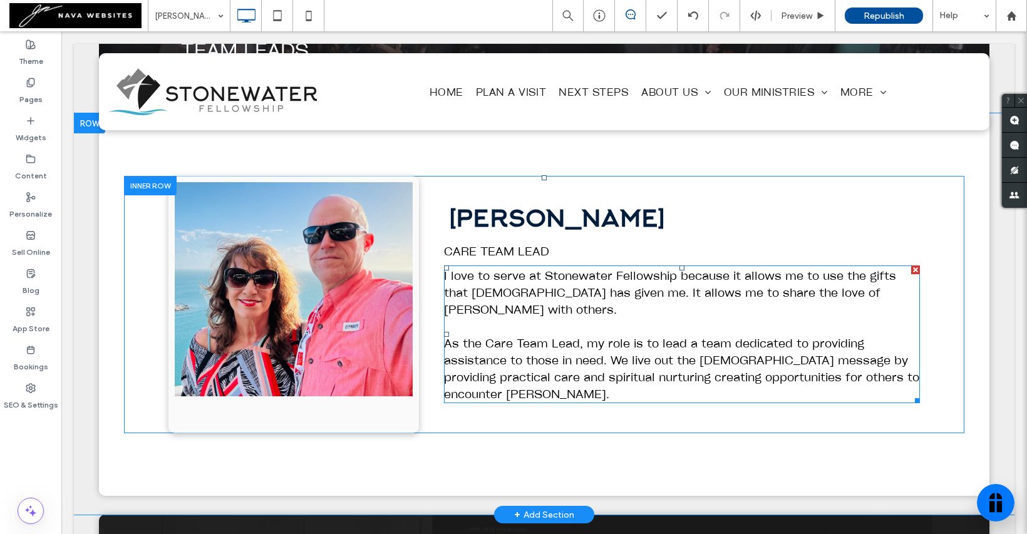
click at [611, 355] on span "As the Care Team Lead, my role is to lead a team dedicated to providing assista…" at bounding box center [681, 368] width 475 height 65
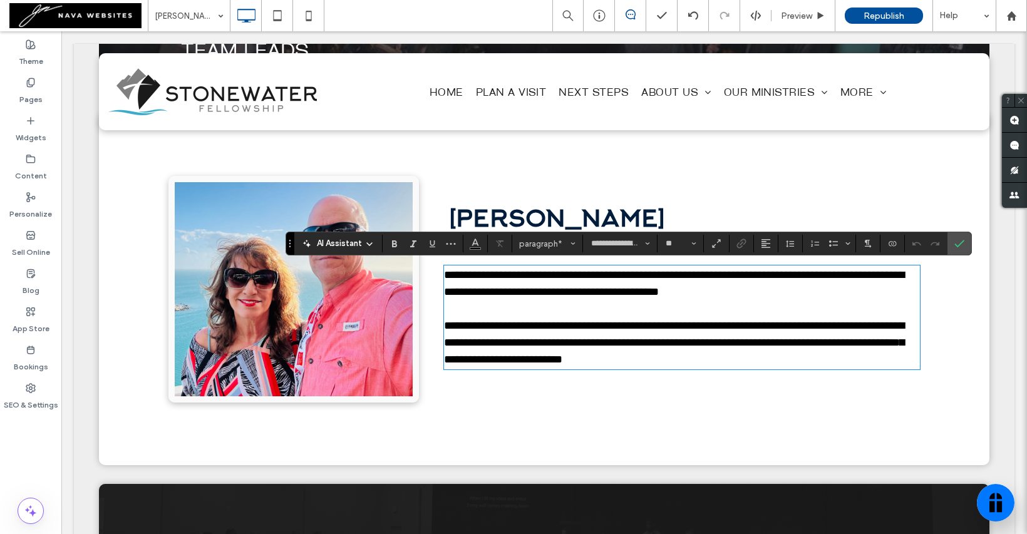
click at [577, 368] on p "**********" at bounding box center [682, 342] width 476 height 51
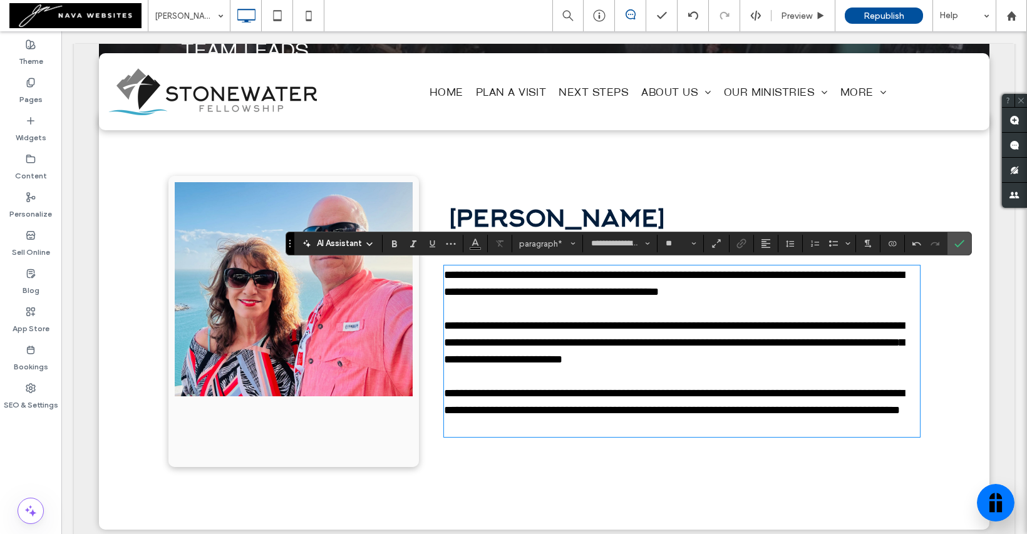
type input "**********"
type input "**"
type input "**********"
type input "**"
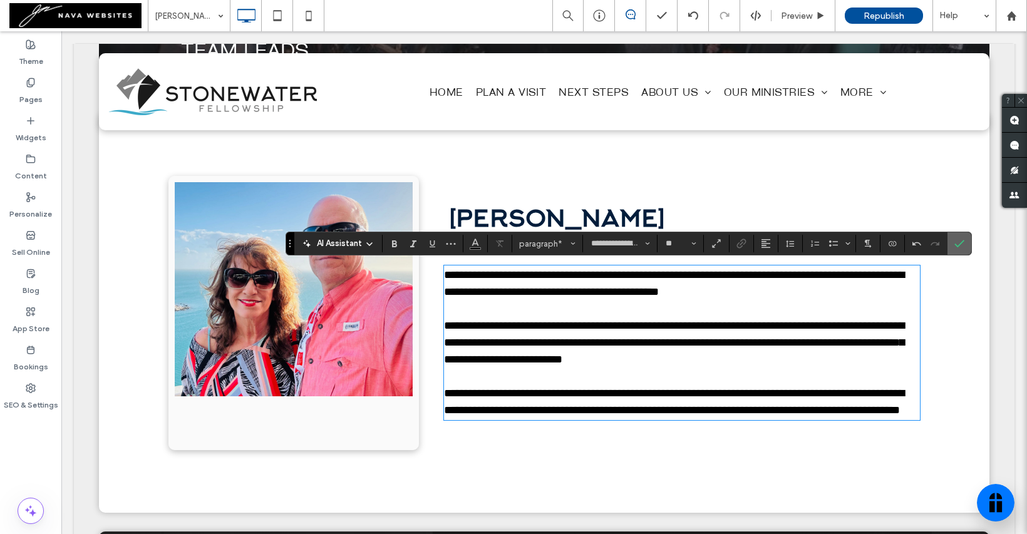
click at [966, 248] on label "Confirm" at bounding box center [959, 243] width 19 height 23
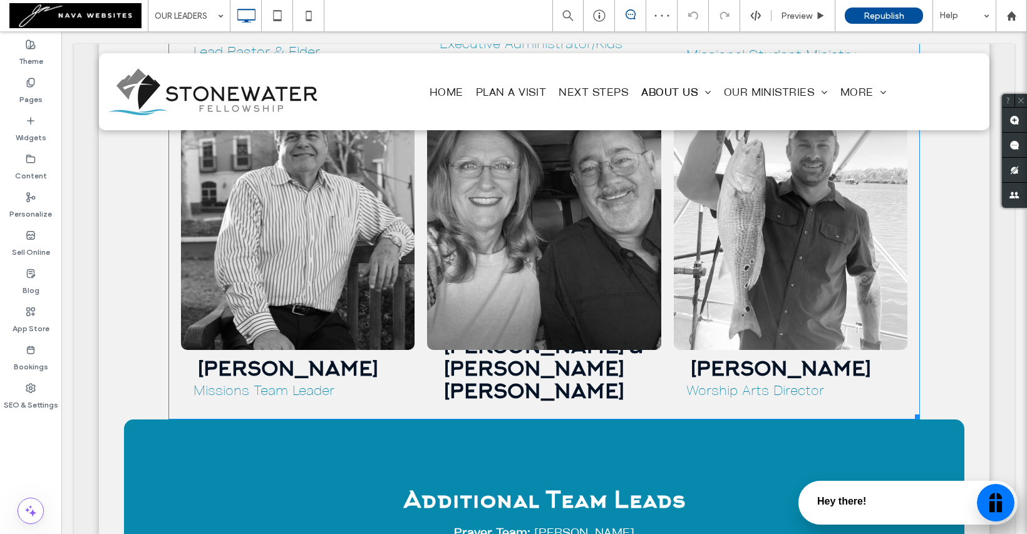
scroll to position [1492, 0]
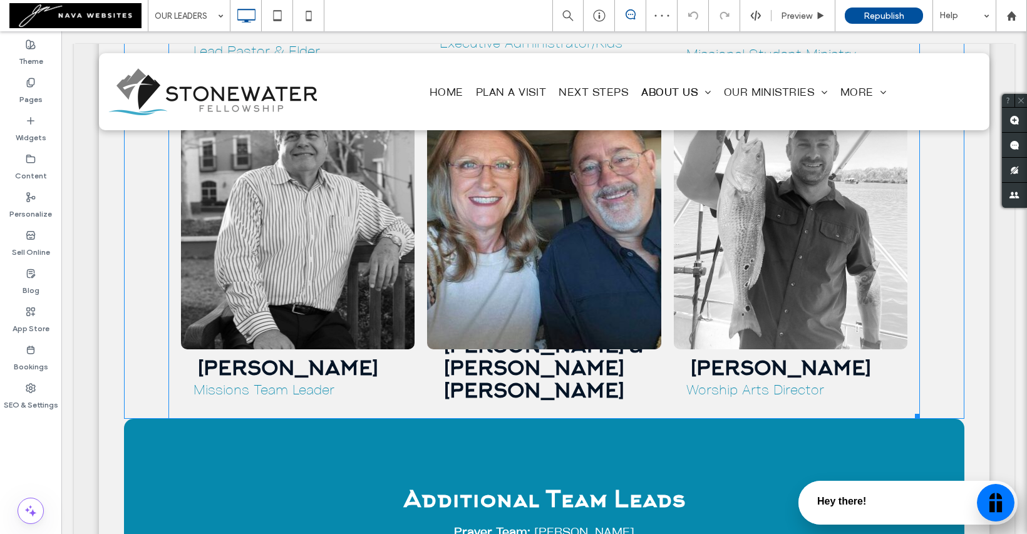
click at [498, 265] on link at bounding box center [544, 224] width 234 height 250
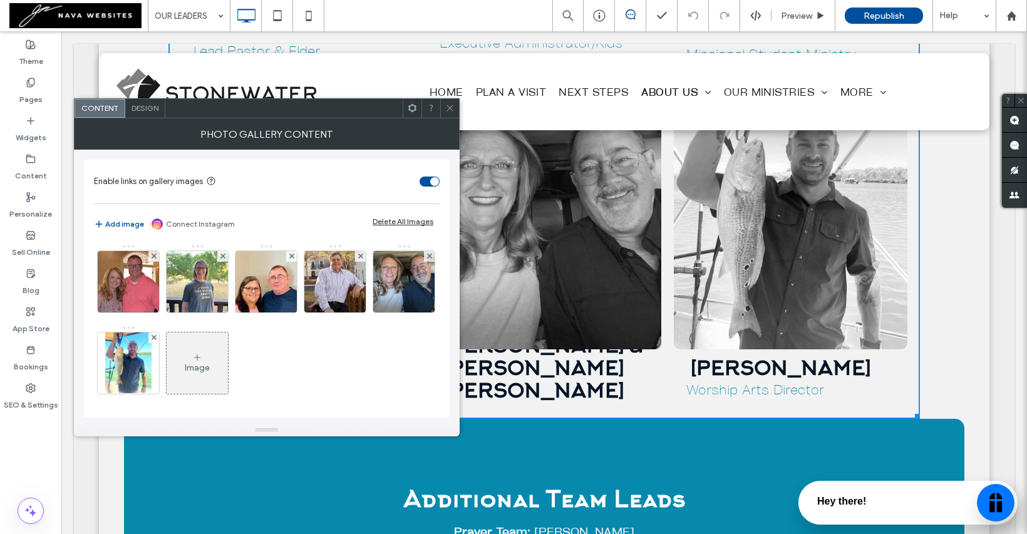
click at [210, 363] on div "Image" at bounding box center [197, 368] width 25 height 11
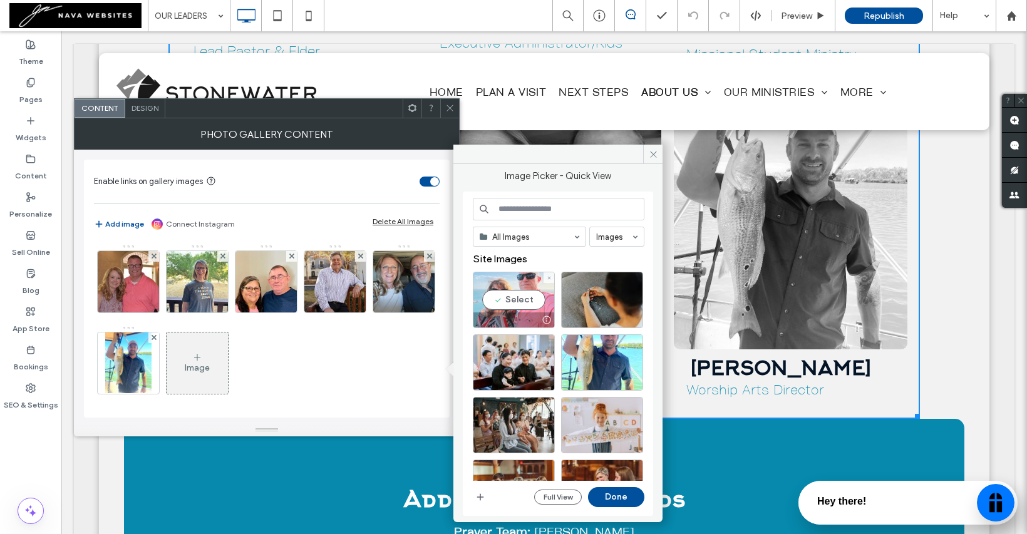
click at [511, 300] on div "Select" at bounding box center [514, 300] width 82 height 56
click at [596, 495] on button "Done" at bounding box center [616, 497] width 56 height 20
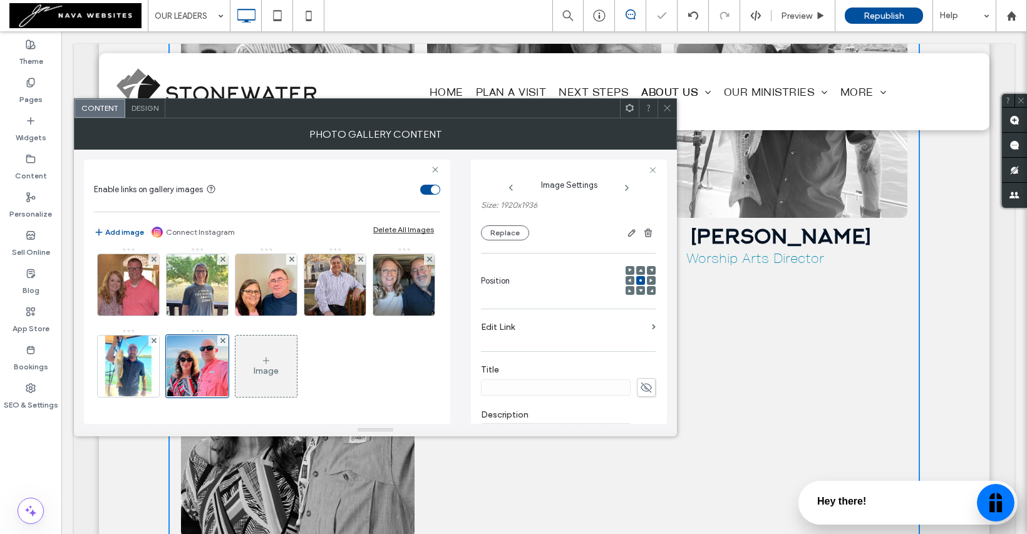
scroll to position [121, 0]
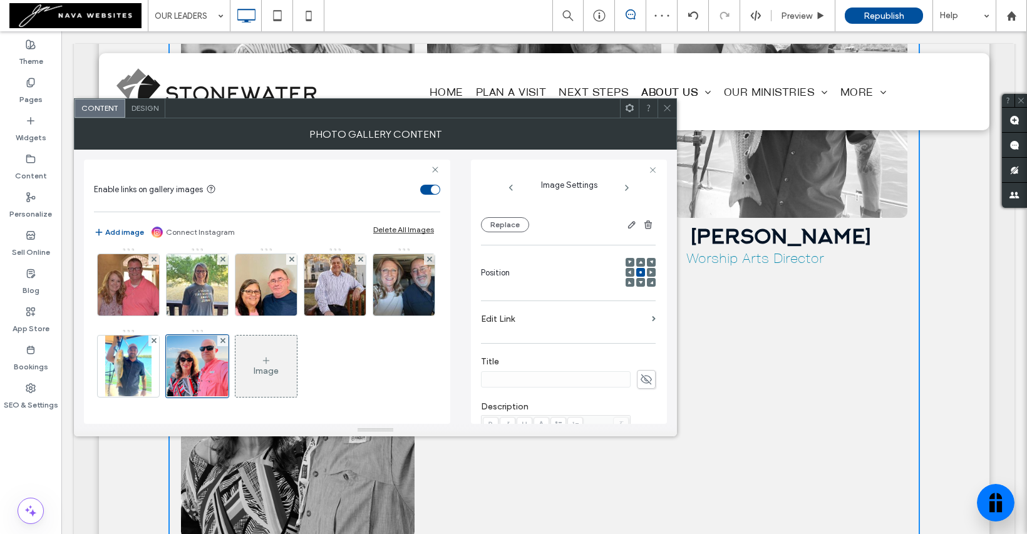
click at [528, 321] on label "Edit Link" at bounding box center [564, 318] width 166 height 23
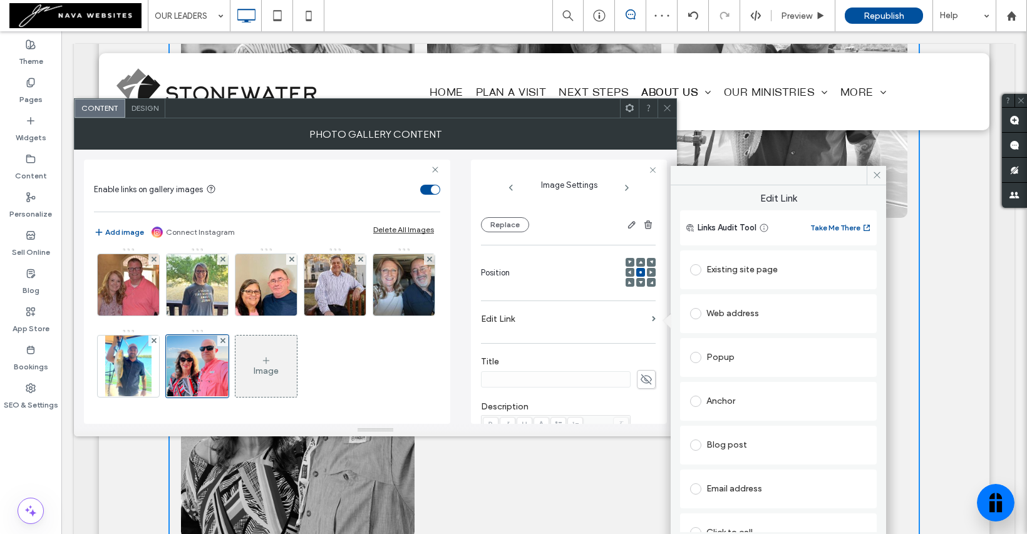
click at [711, 267] on div "Existing site page" at bounding box center [778, 270] width 177 height 20
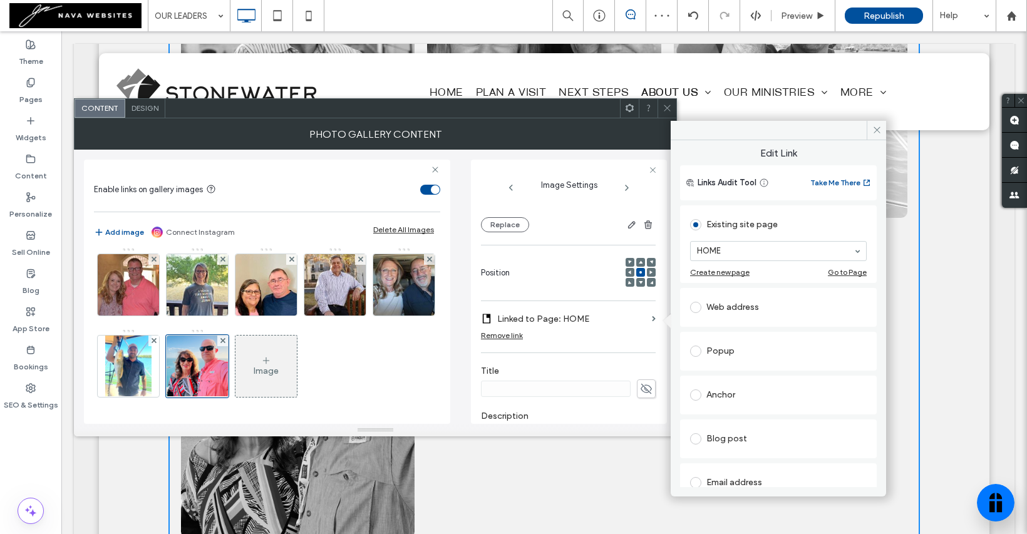
click at [721, 299] on div "Web address" at bounding box center [778, 307] width 177 height 20
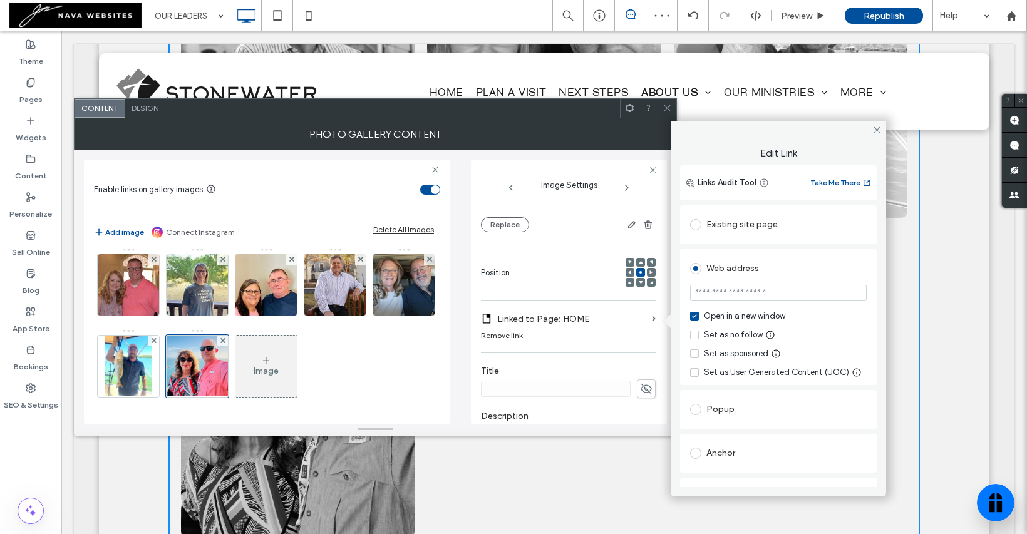
click at [736, 224] on div "Existing site page" at bounding box center [778, 225] width 177 height 20
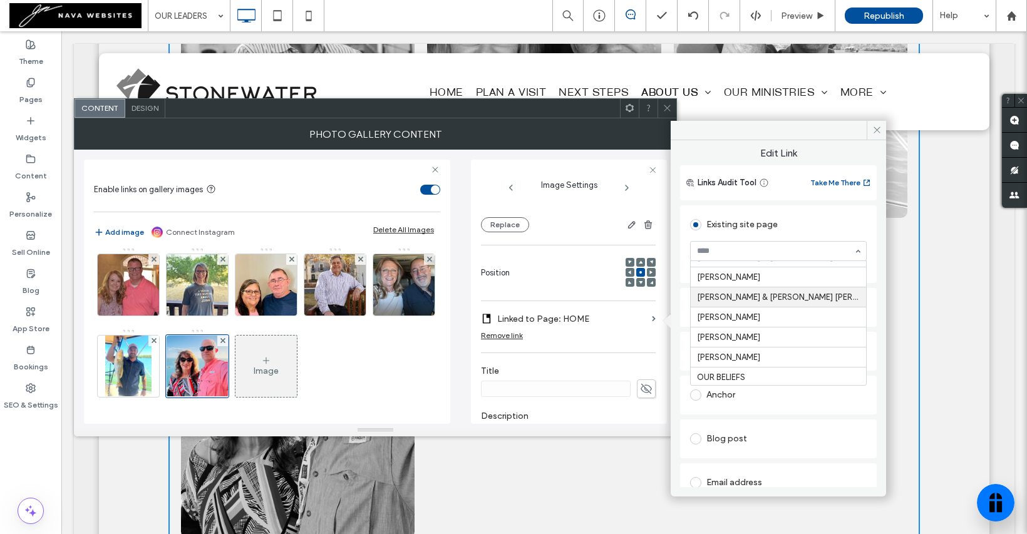
scroll to position [217, 0]
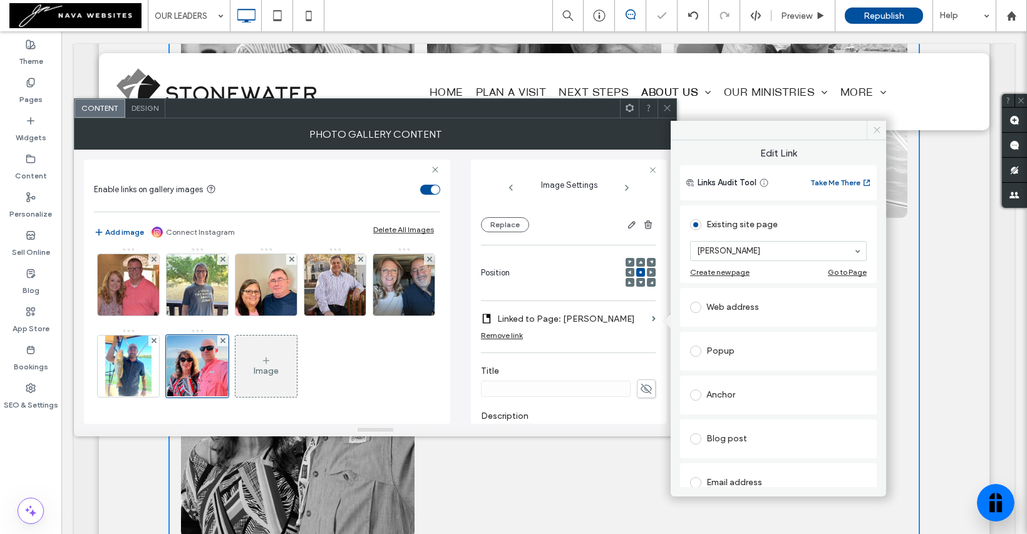
click at [876, 126] on icon at bounding box center [876, 129] width 9 height 9
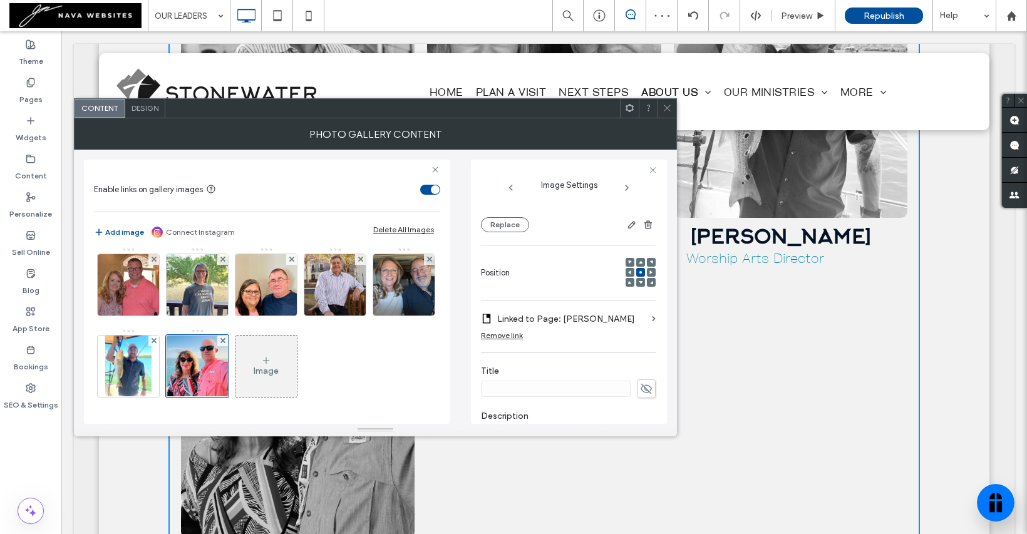
click at [545, 378] on label "Title" at bounding box center [568, 373] width 175 height 14
click at [640, 391] on icon at bounding box center [646, 389] width 13 height 14
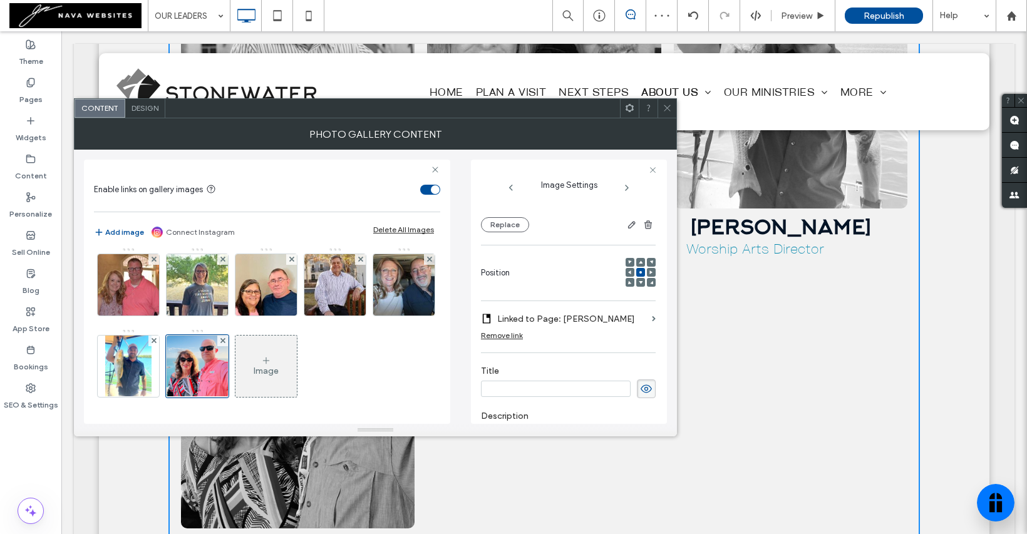
click at [572, 396] on input at bounding box center [556, 389] width 150 height 16
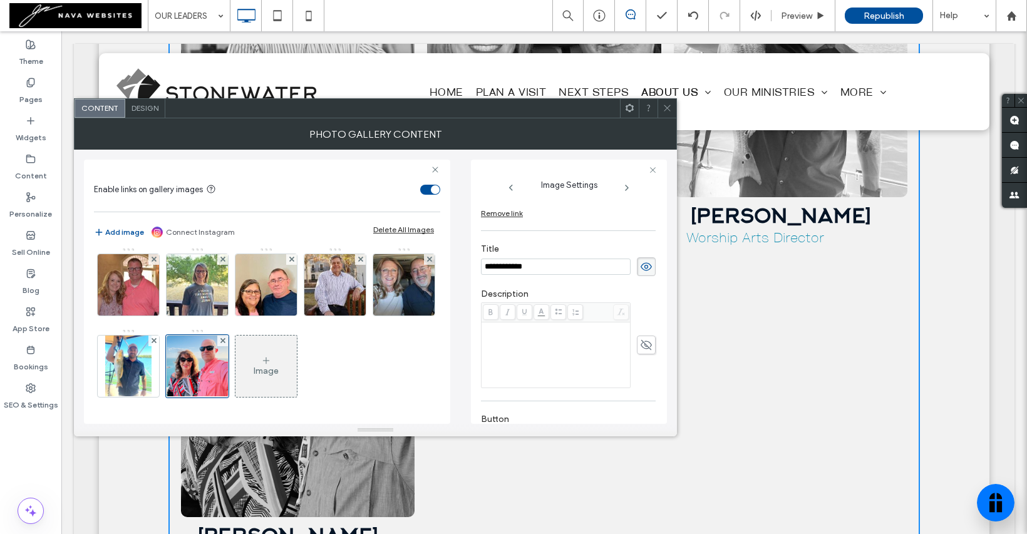
scroll to position [245, 0]
type input "**********"
click at [547, 334] on div "Rich Text Editor" at bounding box center [555, 353] width 145 height 63
click at [513, 331] on div "Rich Text Editor" at bounding box center [555, 326] width 145 height 9
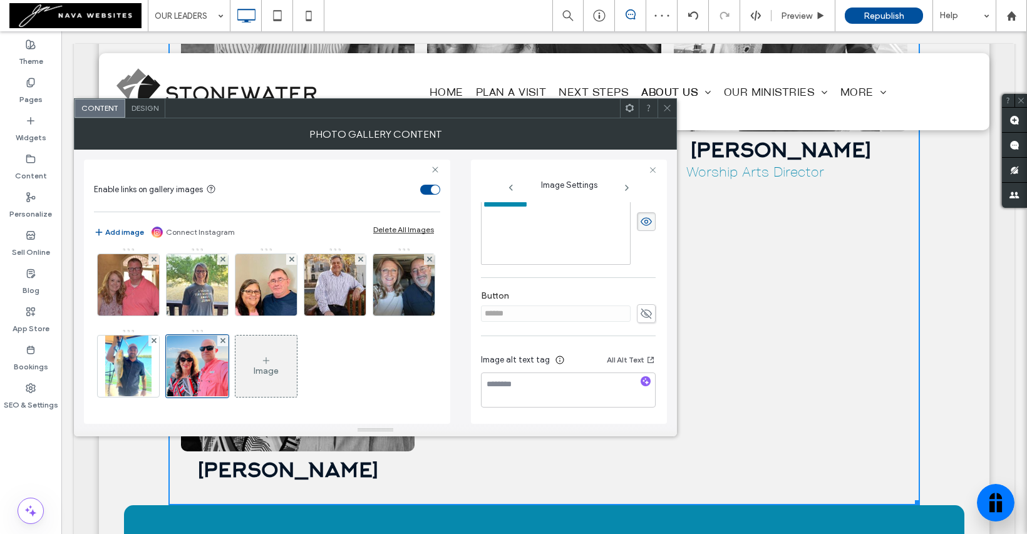
scroll to position [1709, 0]
click at [638, 272] on div "**********" at bounding box center [568, 128] width 175 height 587
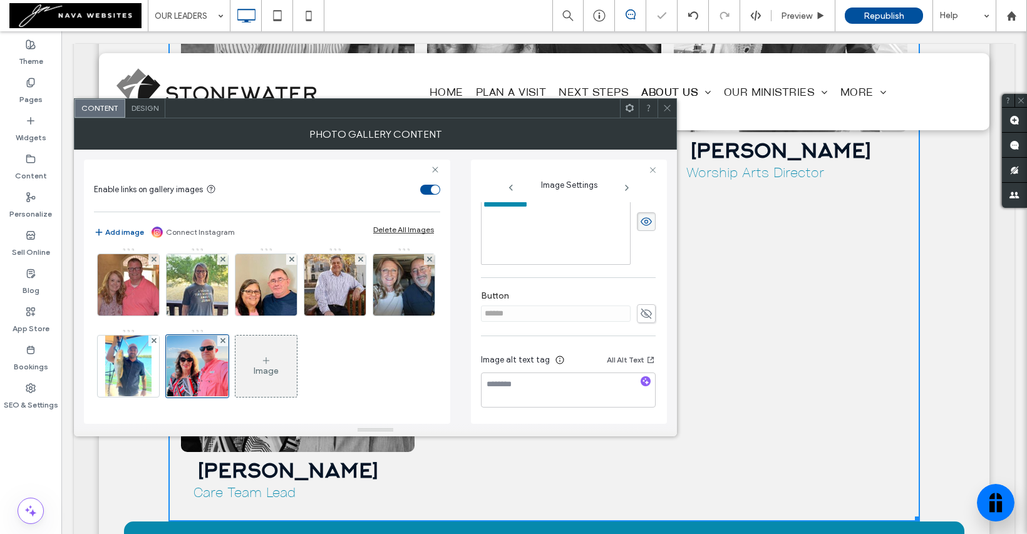
click at [666, 110] on icon at bounding box center [666, 107] width 9 height 9
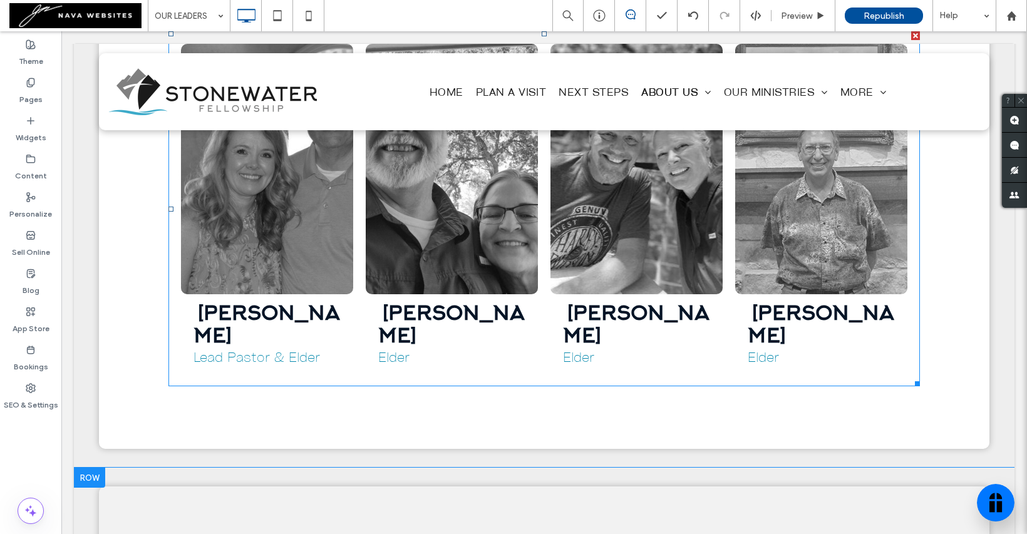
scroll to position [617, 0]
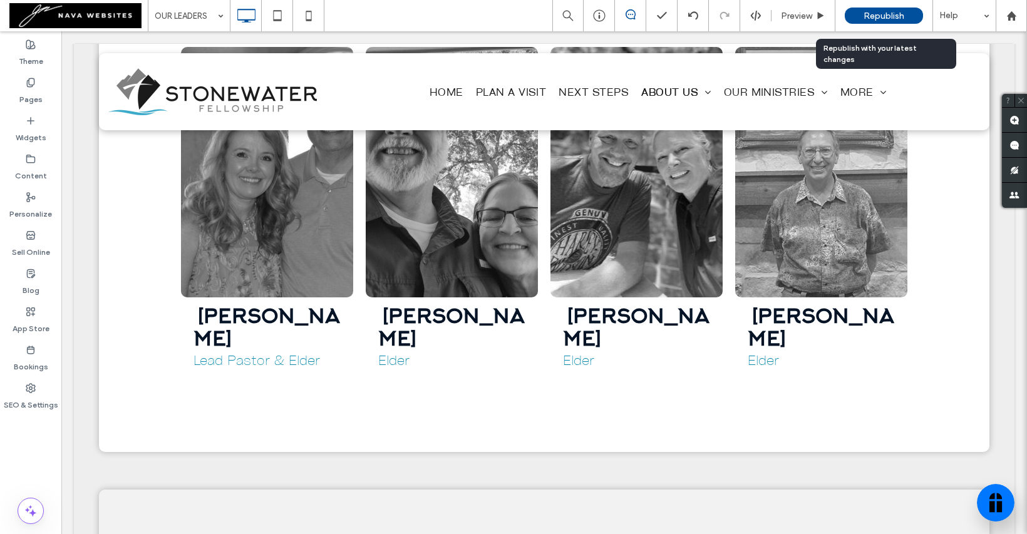
click at [910, 15] on div "Republish" at bounding box center [884, 16] width 78 height 16
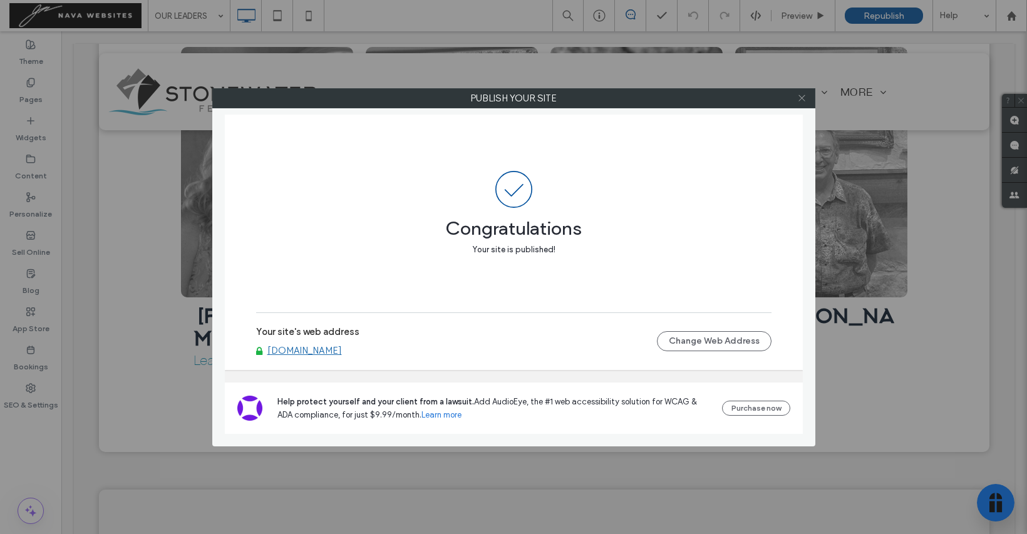
click at [802, 100] on icon at bounding box center [801, 97] width 9 height 9
